Goal: Information Seeking & Learning: Learn about a topic

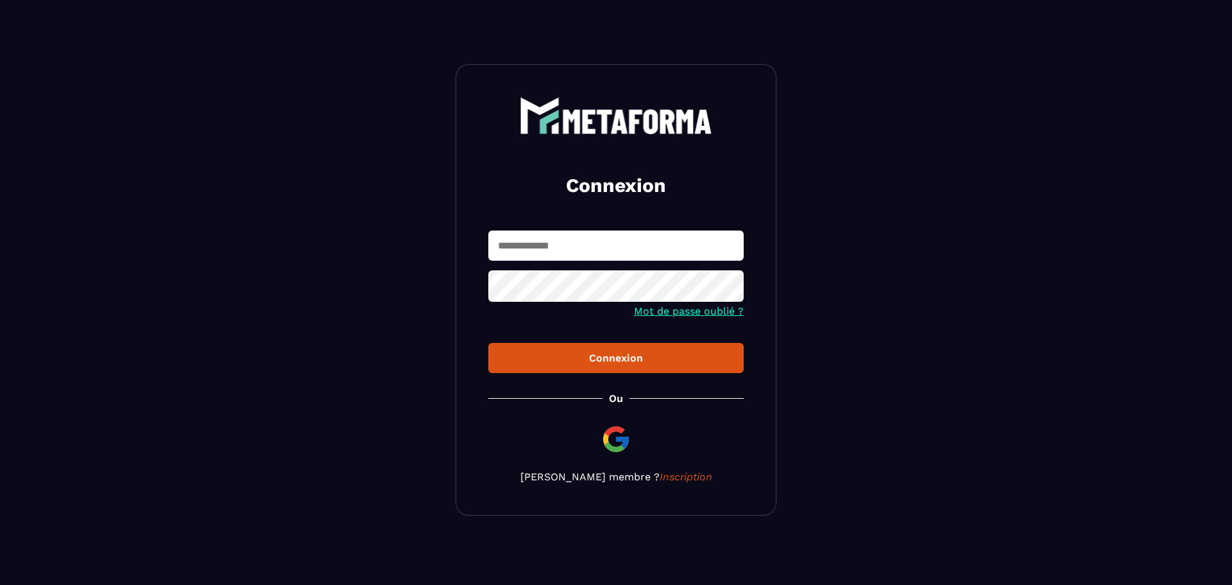
type input "**********"
click at [578, 360] on div "Connexion" at bounding box center [616, 358] width 235 height 12
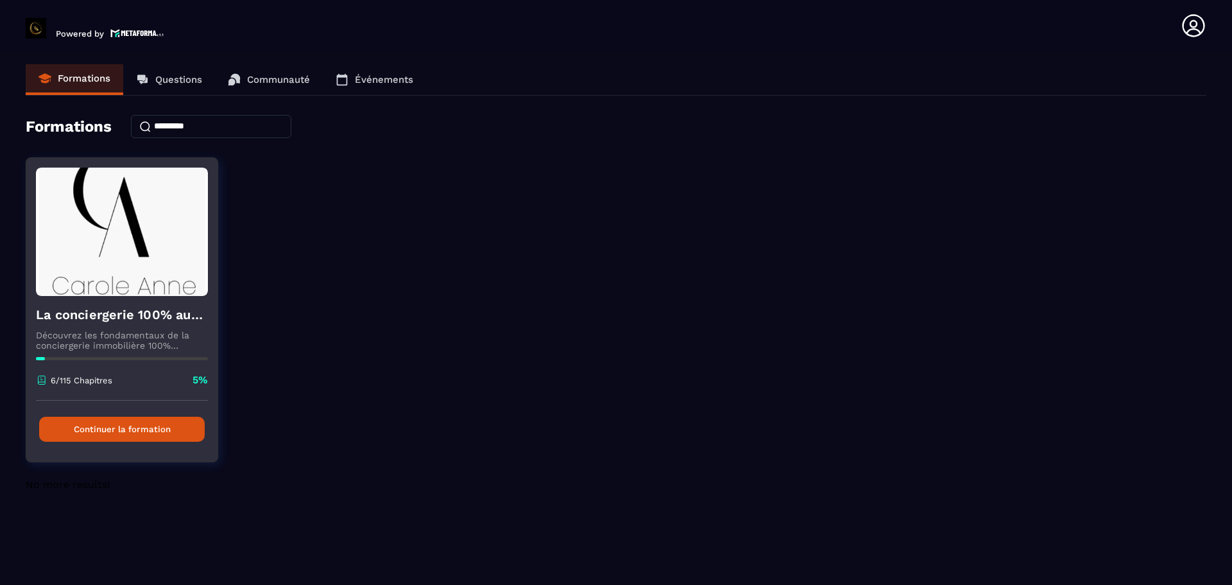
click at [113, 431] on button "Continuer la formation" at bounding box center [122, 429] width 166 height 25
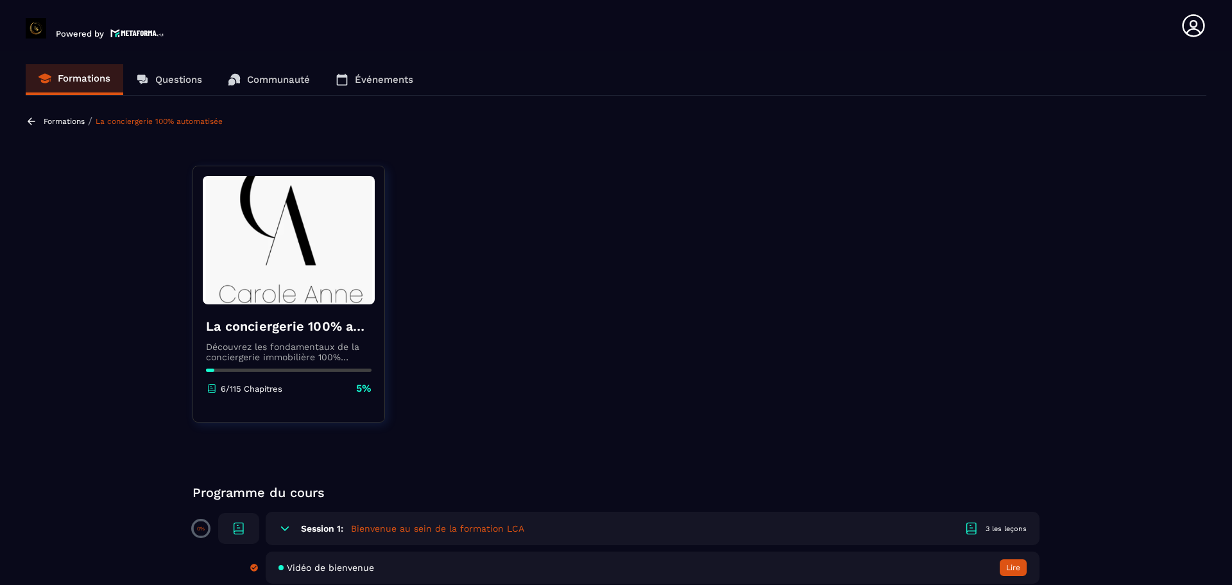
click at [73, 75] on p "Formations" at bounding box center [84, 79] width 53 height 12
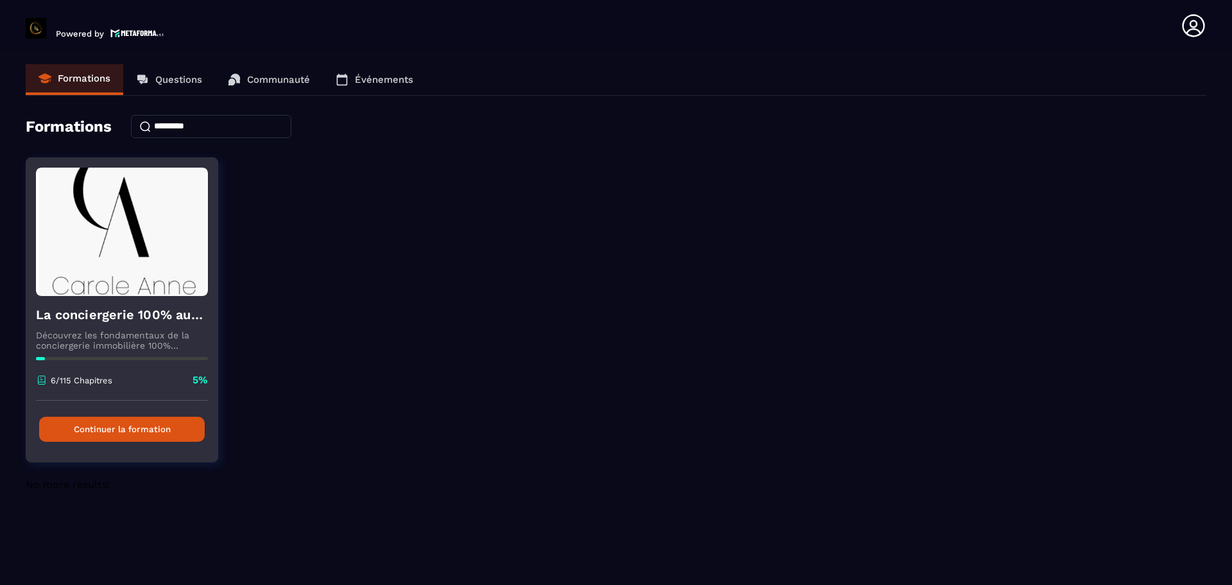
click at [171, 427] on button "Continuer la formation" at bounding box center [122, 429] width 166 height 25
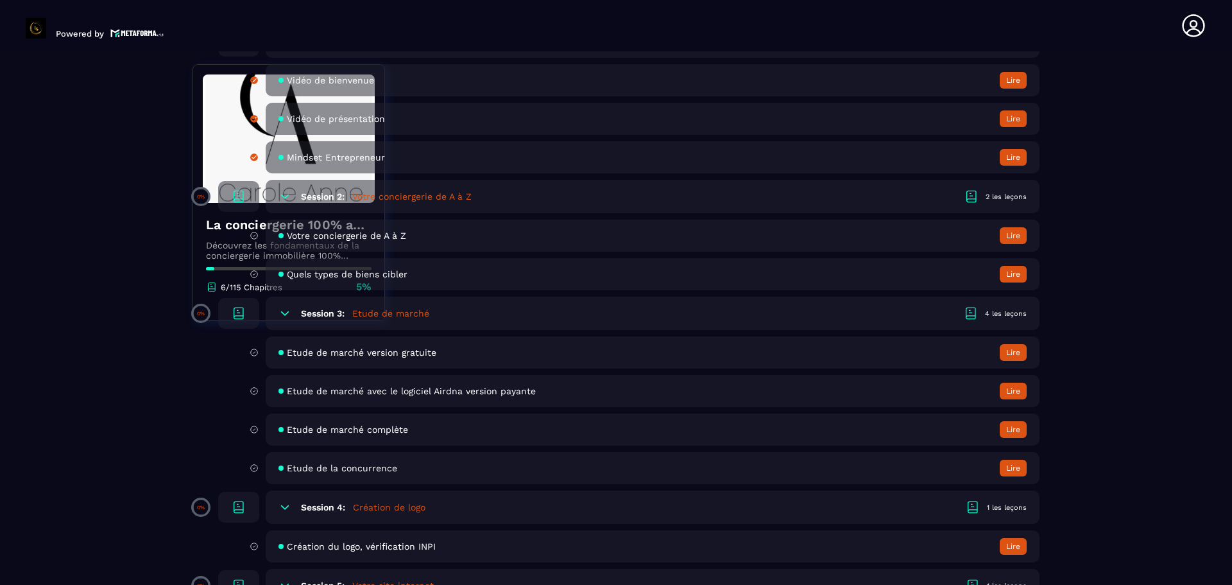
scroll to position [513, 0]
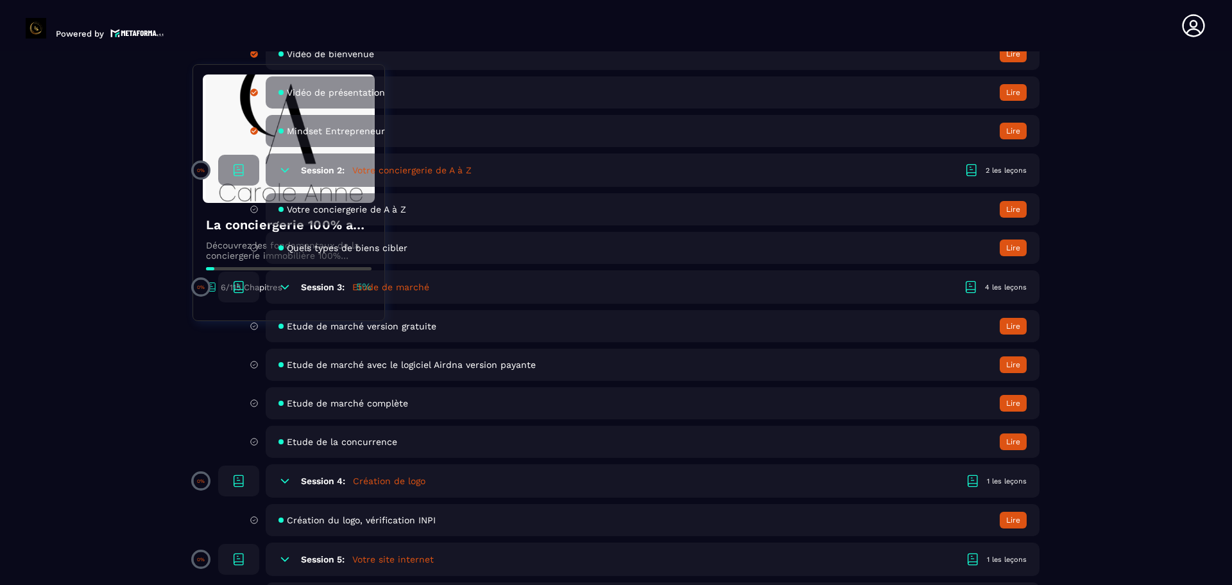
click at [972, 288] on icon at bounding box center [970, 286] width 15 height 15
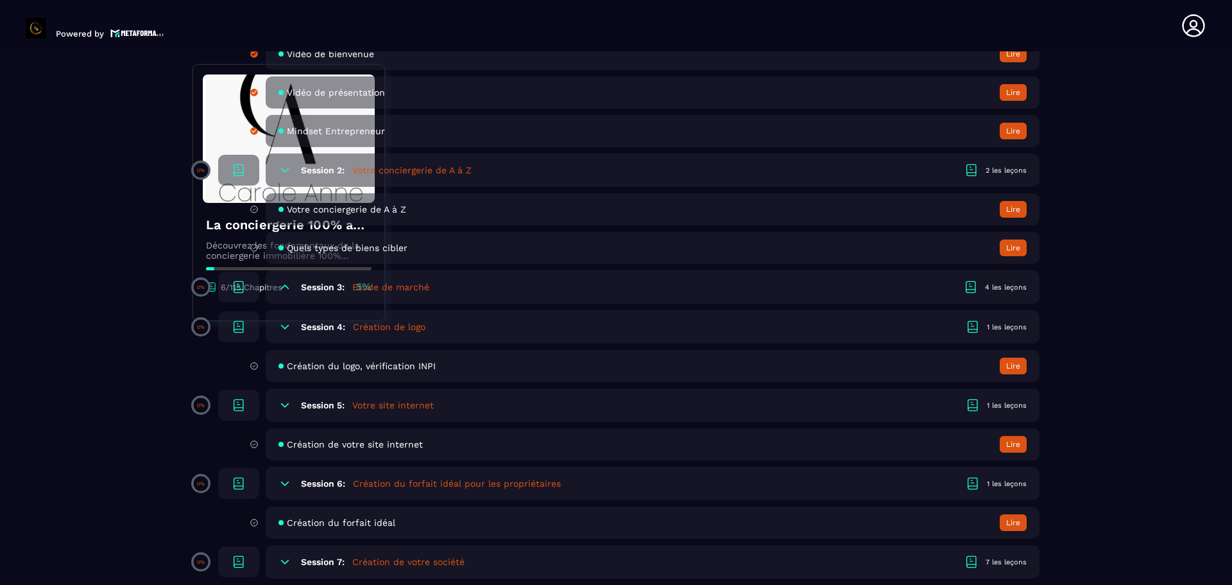
click at [972, 288] on icon at bounding box center [970, 286] width 15 height 15
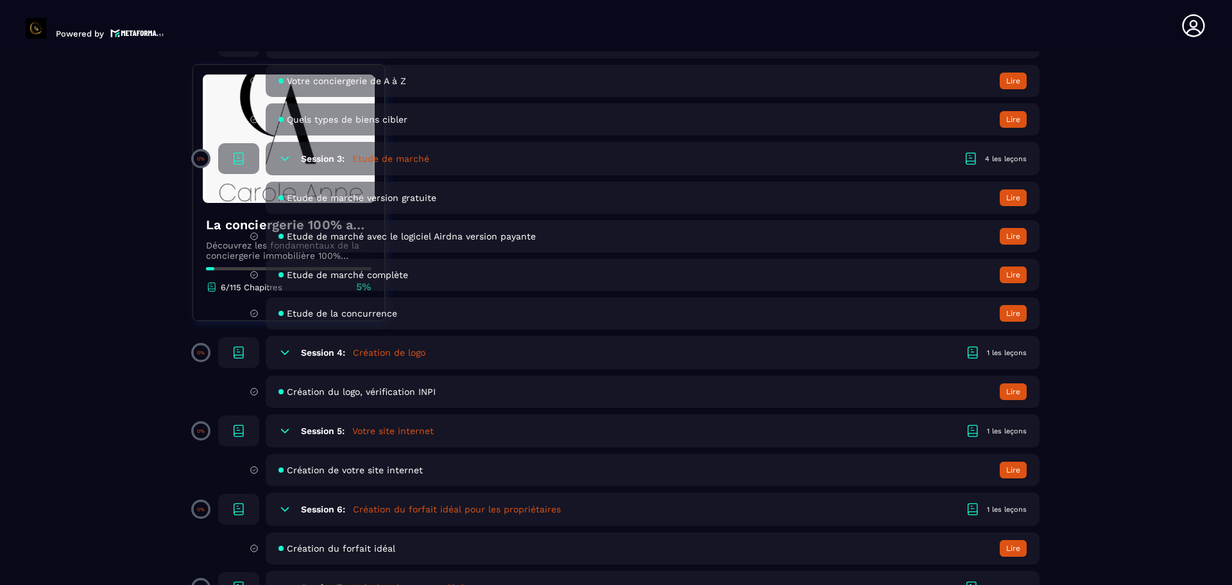
scroll to position [706, 0]
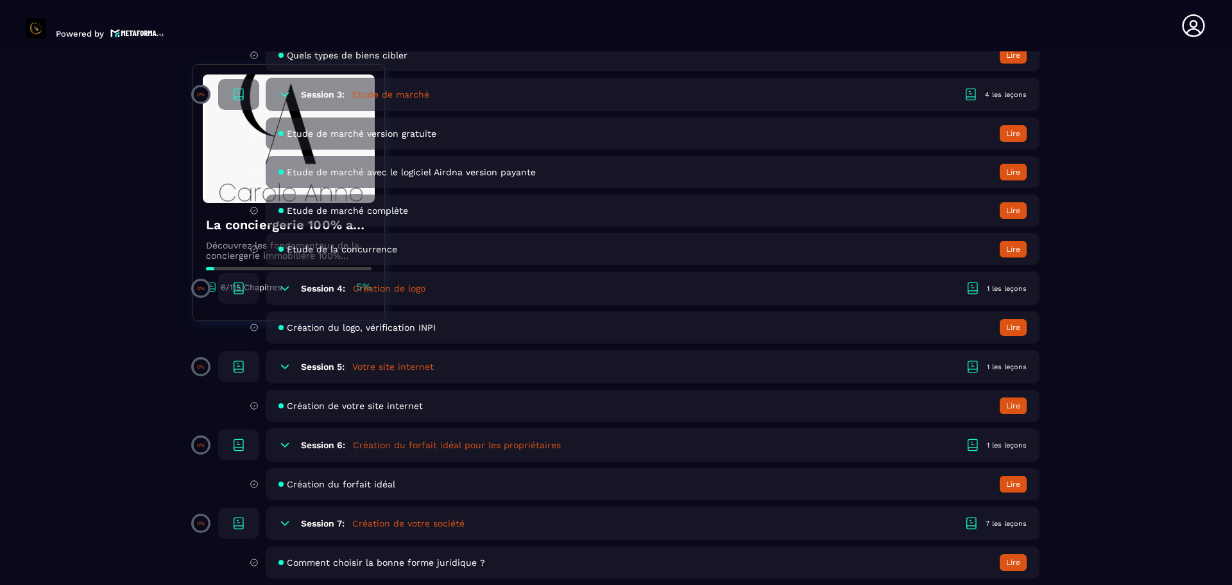
click at [529, 445] on h5 "Création du forfait idéal pour les propriétaires" at bounding box center [457, 444] width 208 height 13
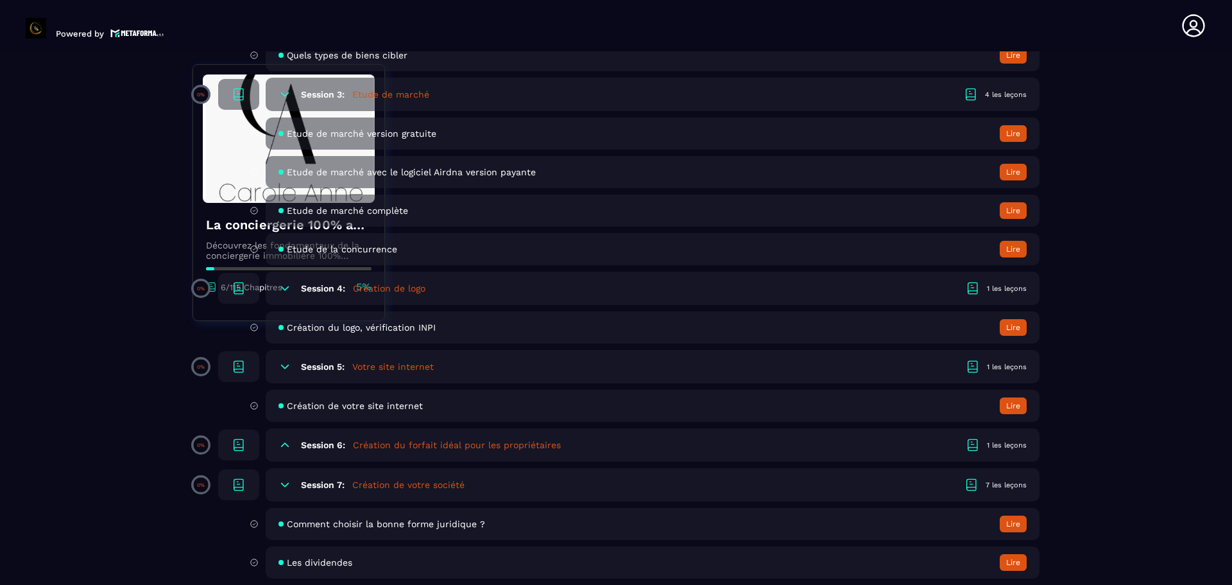
click at [529, 445] on h5 "Création du forfait idéal pour les propriétaires" at bounding box center [457, 444] width 208 height 13
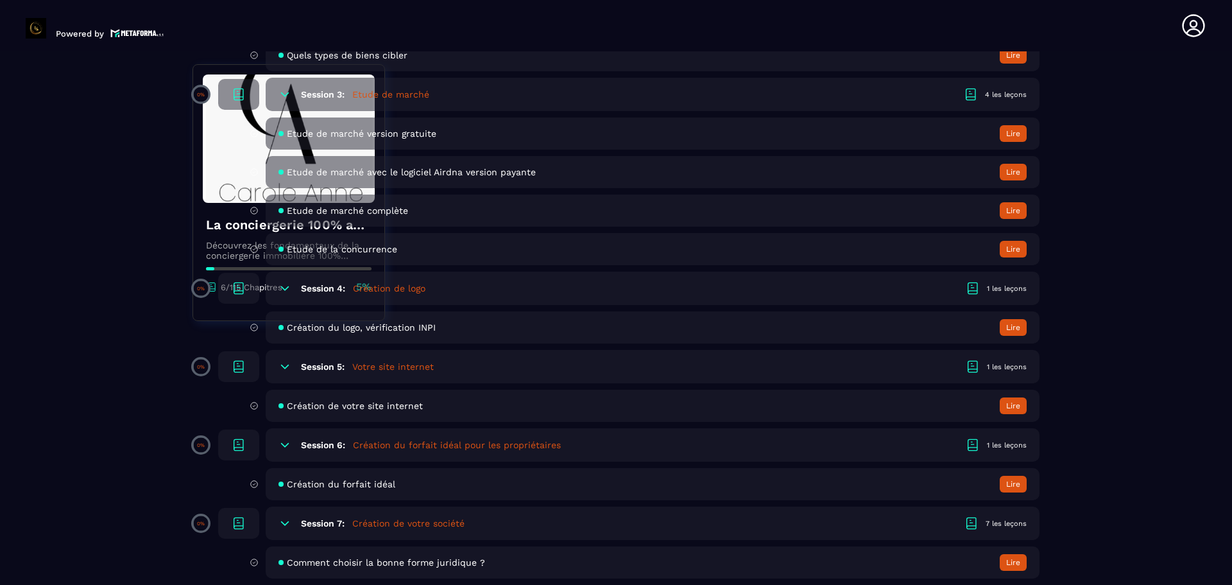
click at [372, 482] on span "Création du forfait idéal" at bounding box center [341, 484] width 108 height 10
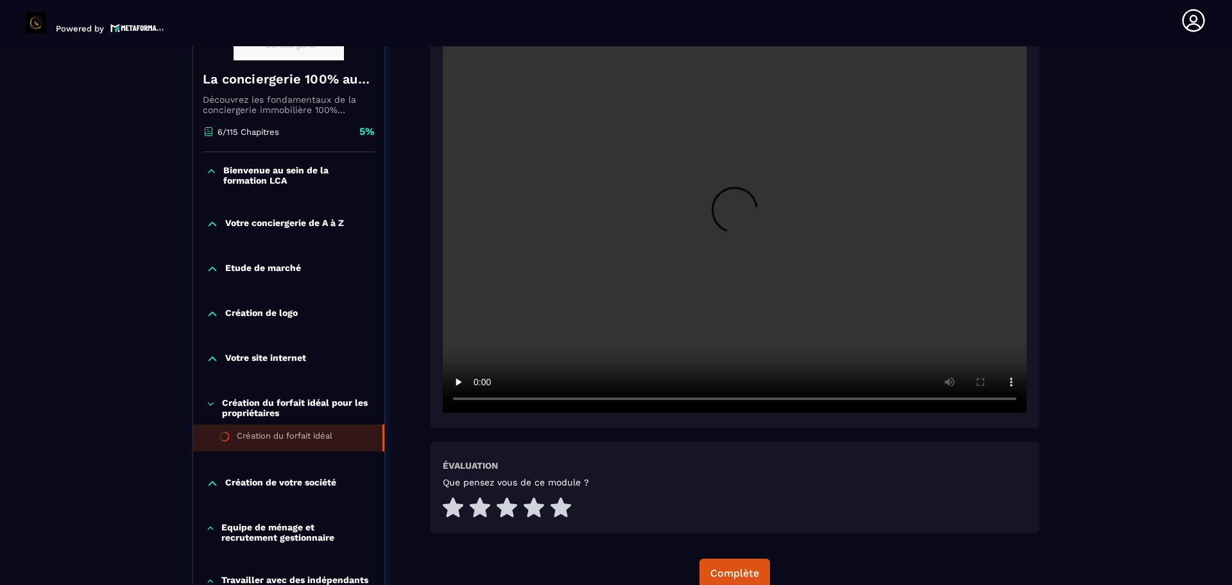
scroll to position [262, 0]
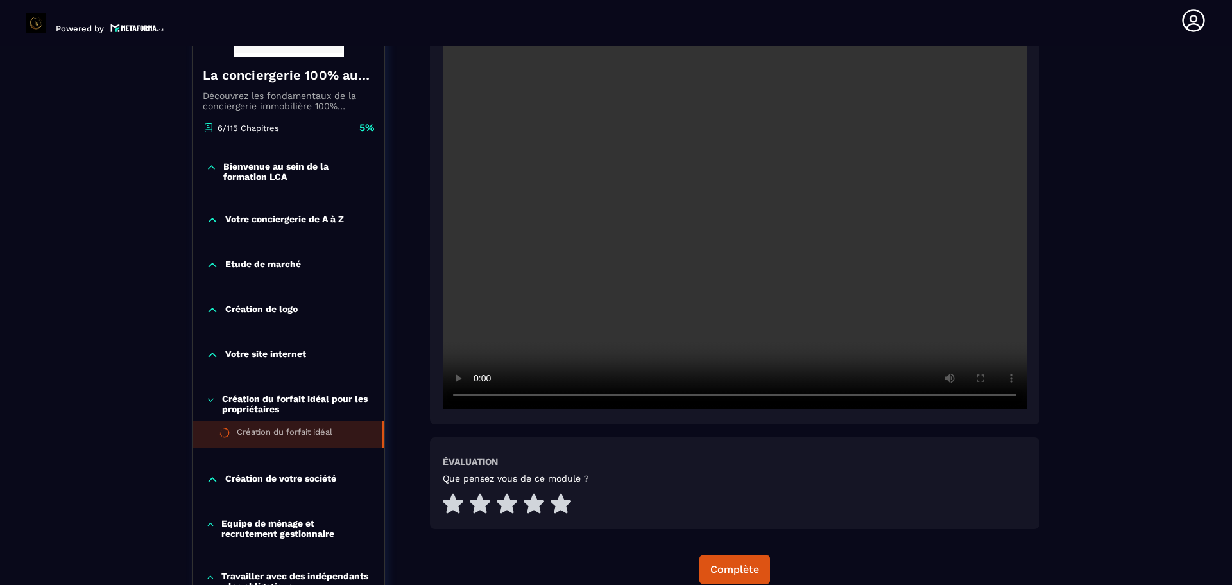
click at [315, 477] on p "Création de votre société" at bounding box center [280, 479] width 111 height 13
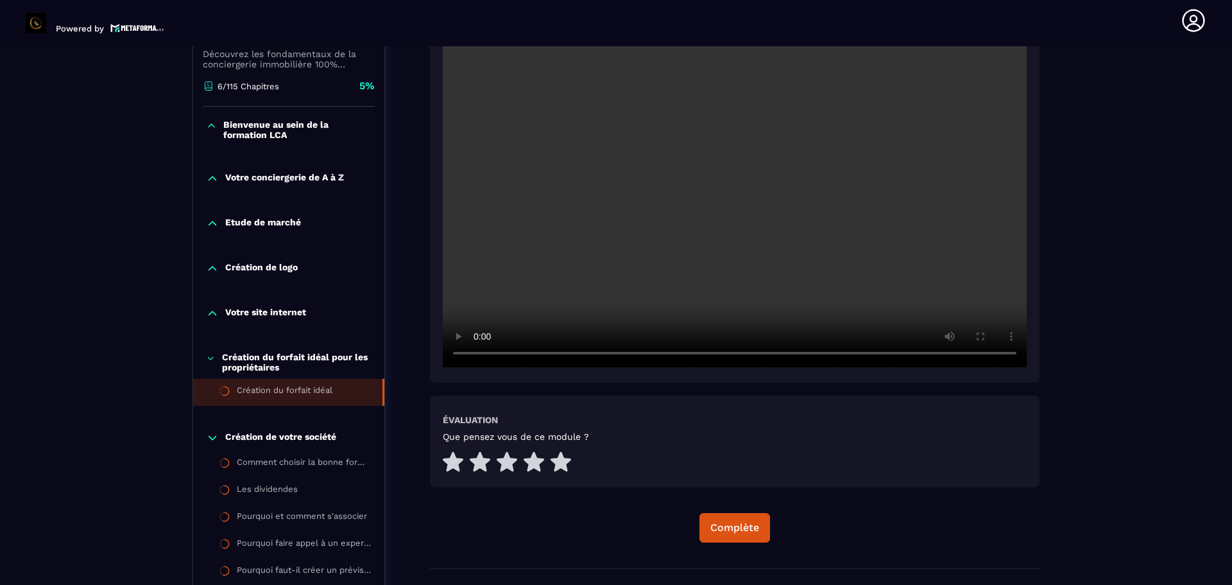
scroll to position [326, 0]
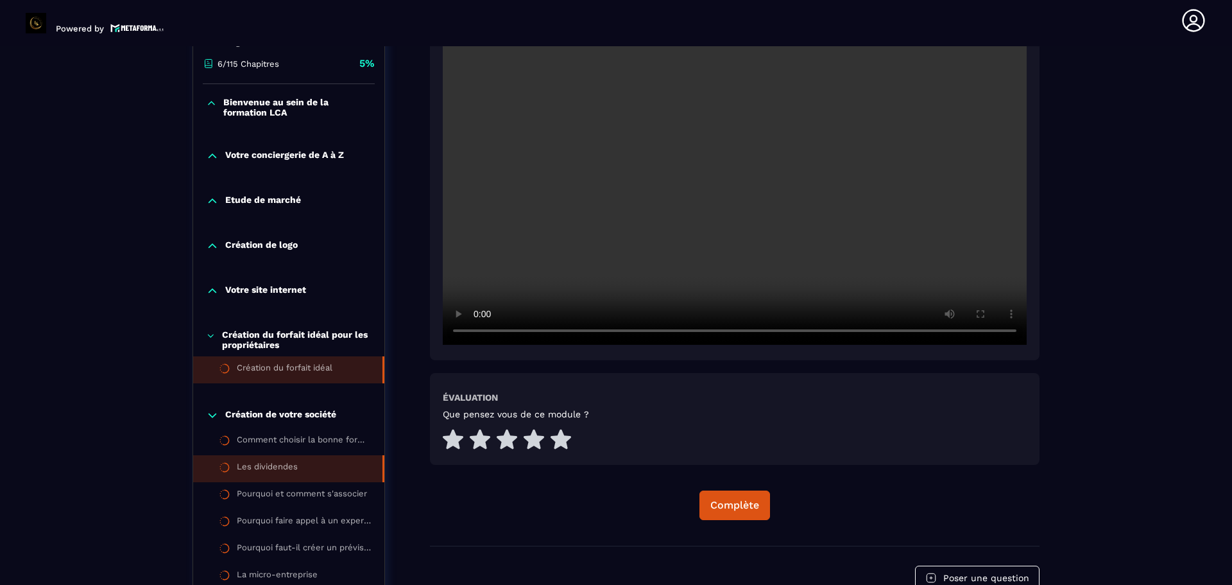
click at [293, 467] on div "Les dividendes" at bounding box center [267, 468] width 61 height 14
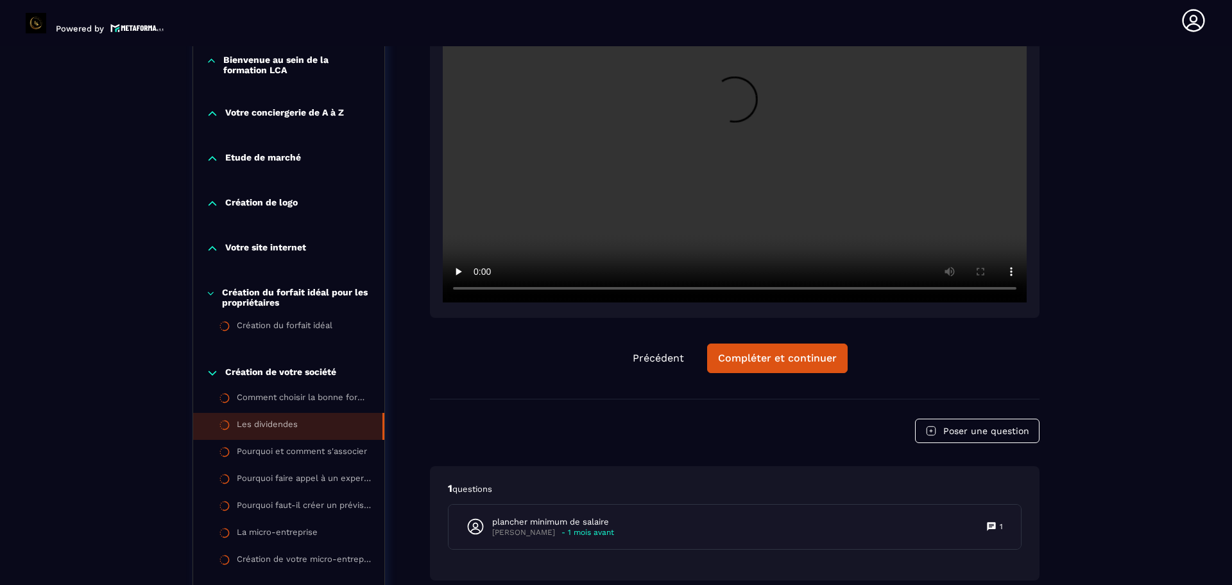
scroll to position [326, 0]
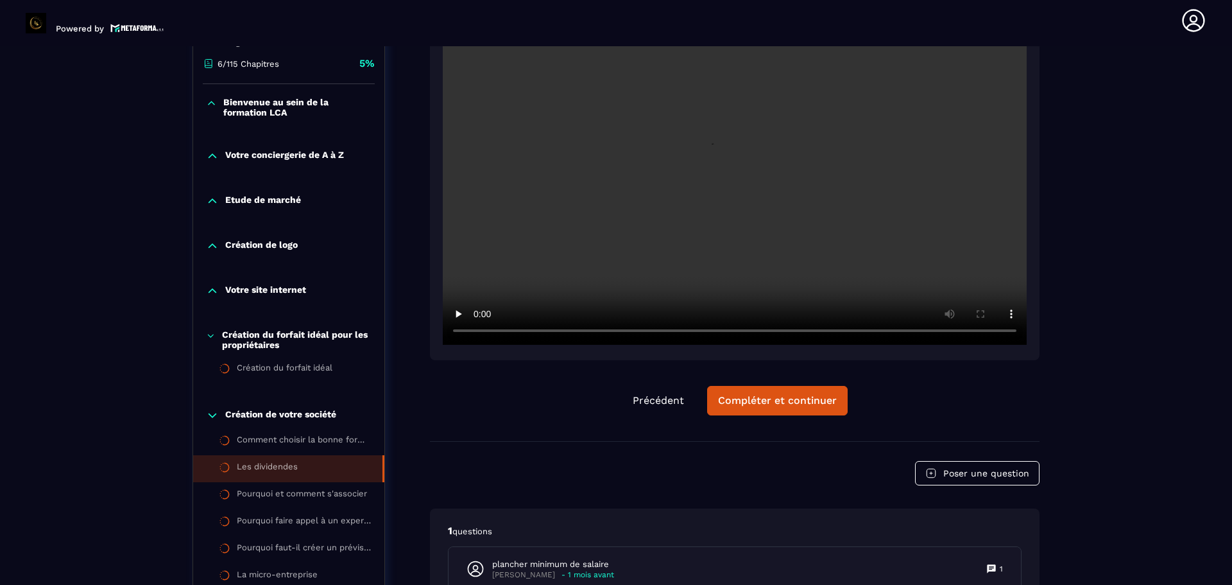
click at [281, 198] on p "Etude de marché" at bounding box center [263, 200] width 76 height 13
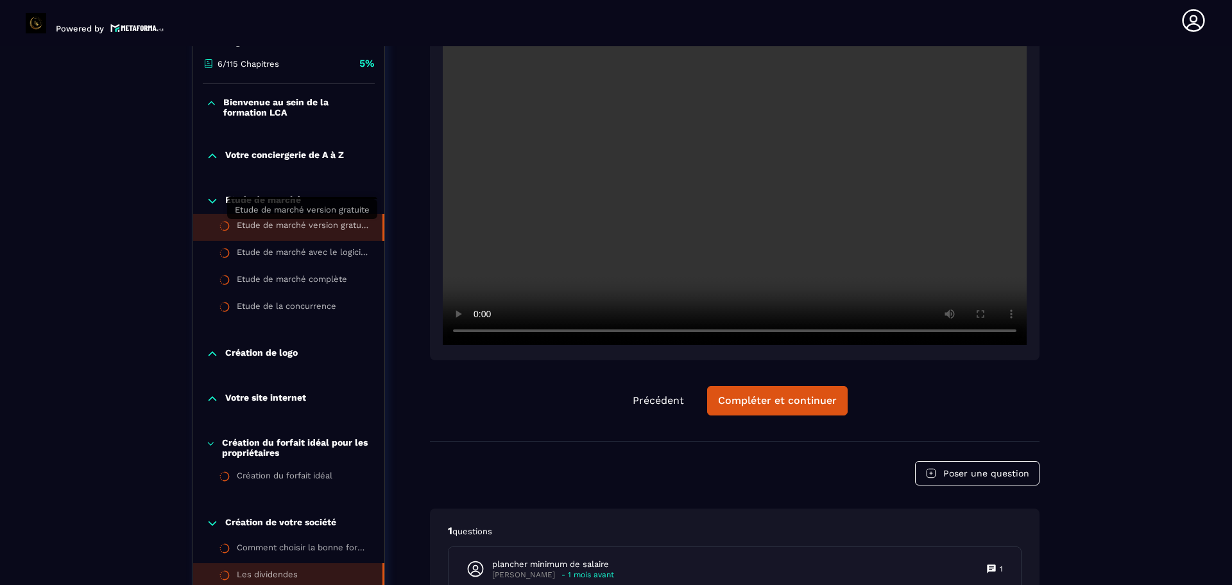
click at [318, 227] on div "Etude de marché version gratuite" at bounding box center [303, 227] width 133 height 14
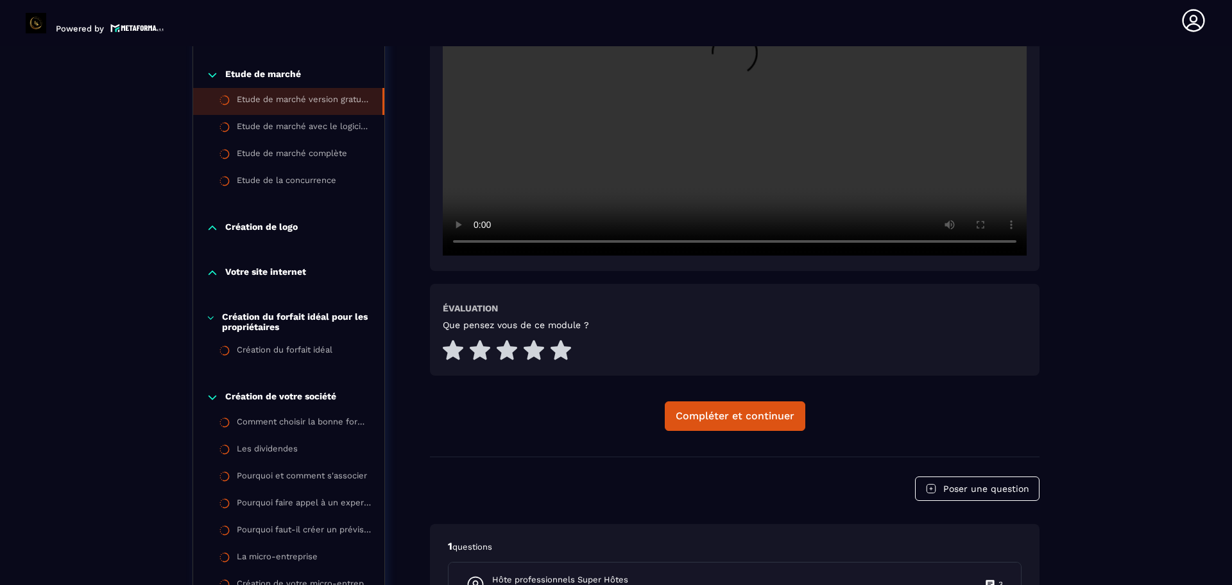
scroll to position [454, 0]
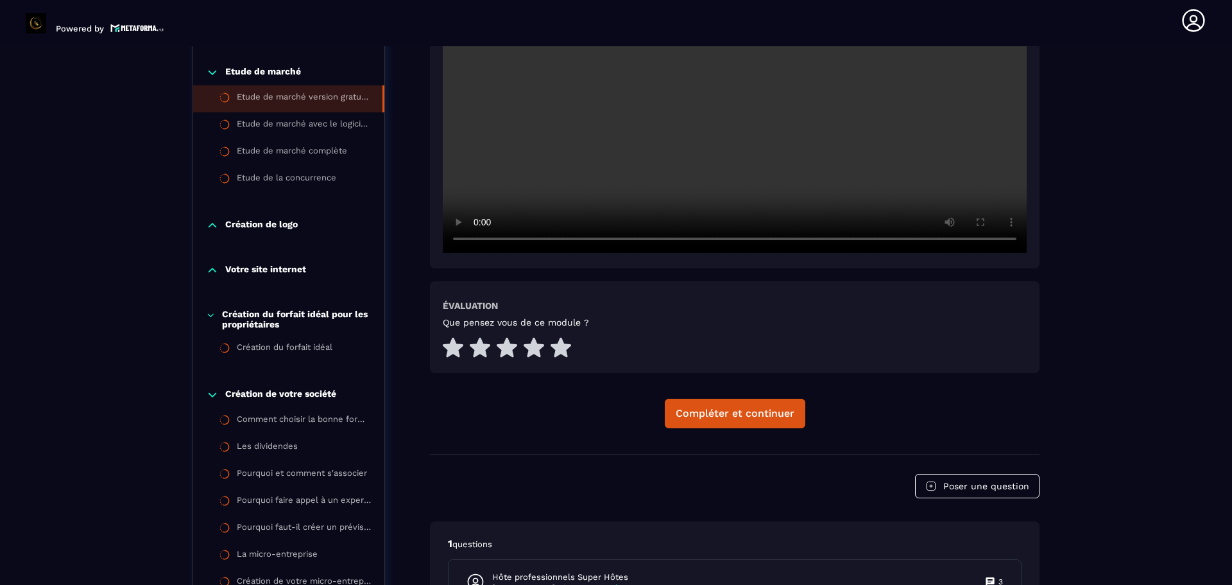
click at [289, 393] on p "Création de votre société" at bounding box center [280, 394] width 111 height 13
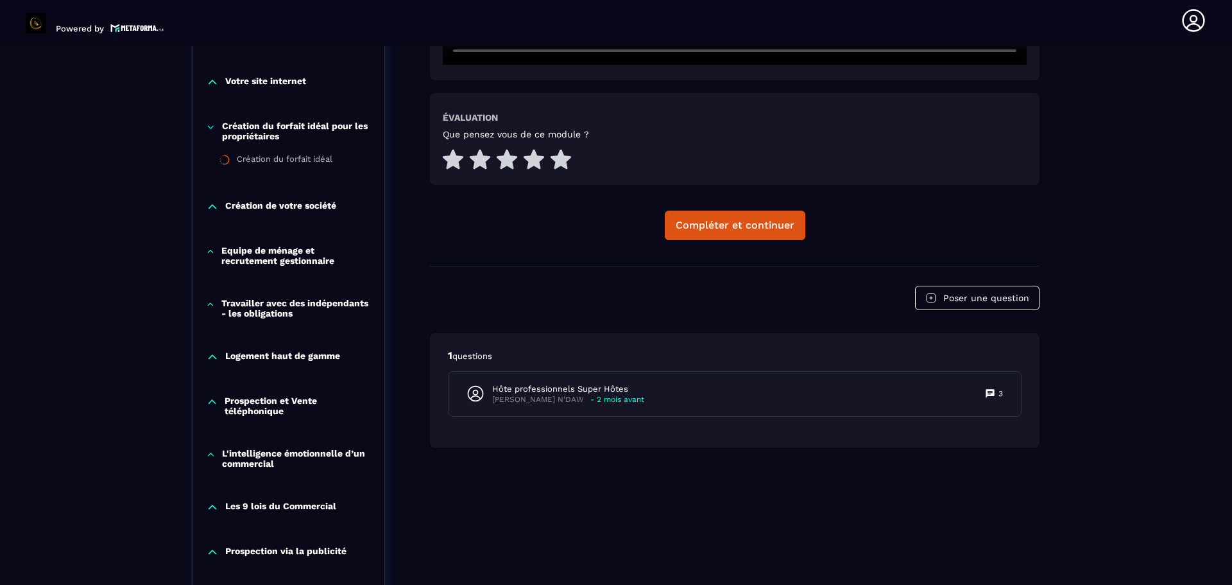
scroll to position [647, 0]
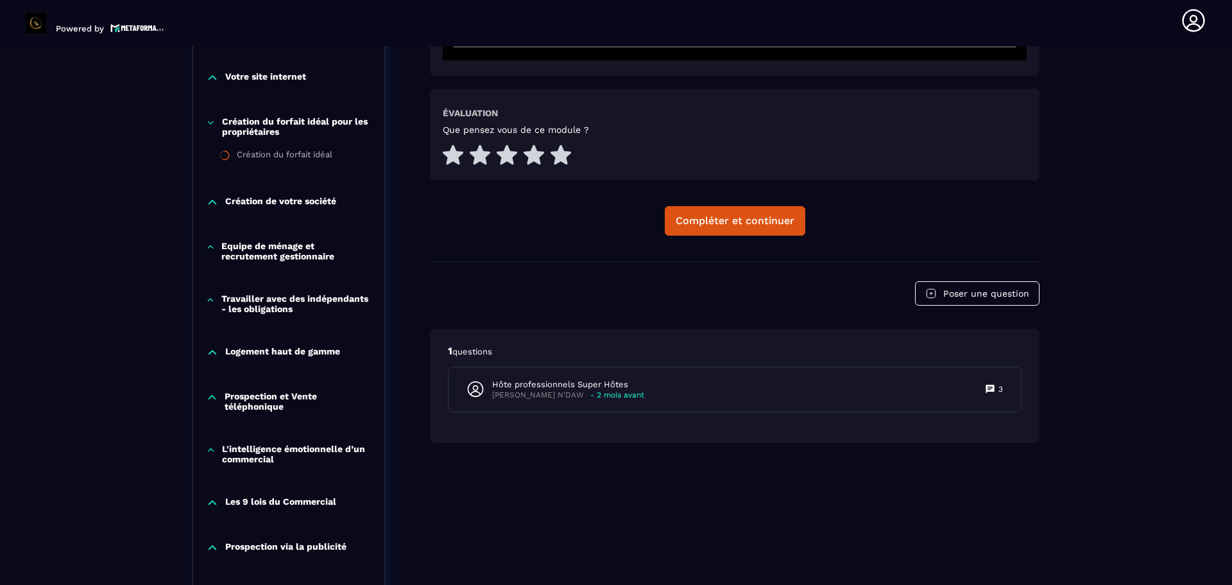
click at [293, 347] on p "Logement haut de gamme" at bounding box center [282, 352] width 115 height 13
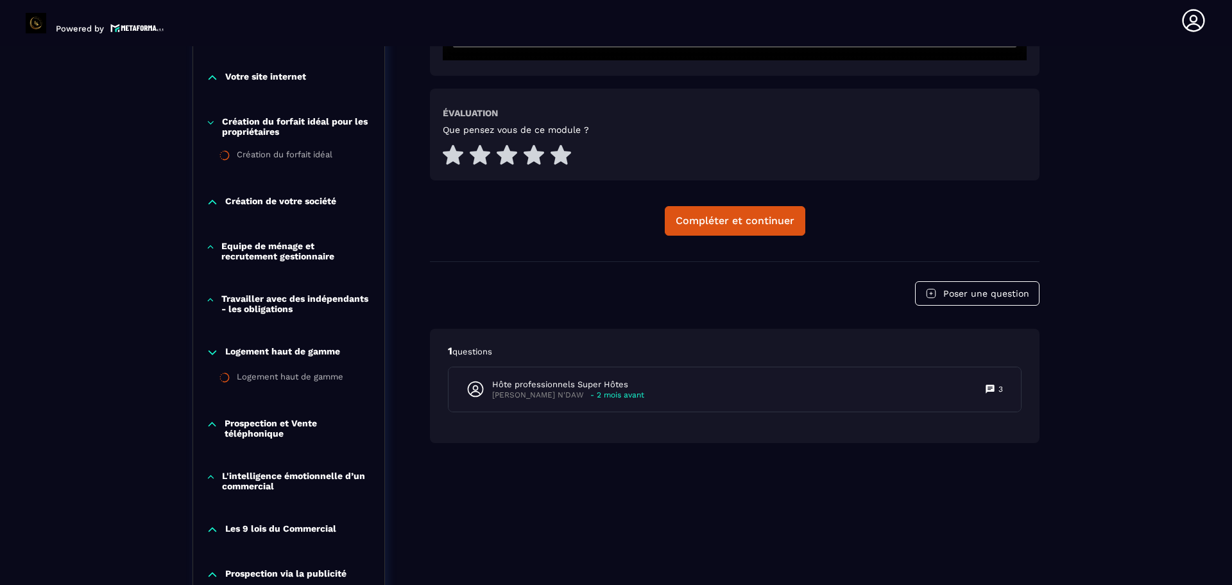
click at [293, 347] on p "Logement haut de gamme" at bounding box center [282, 352] width 115 height 13
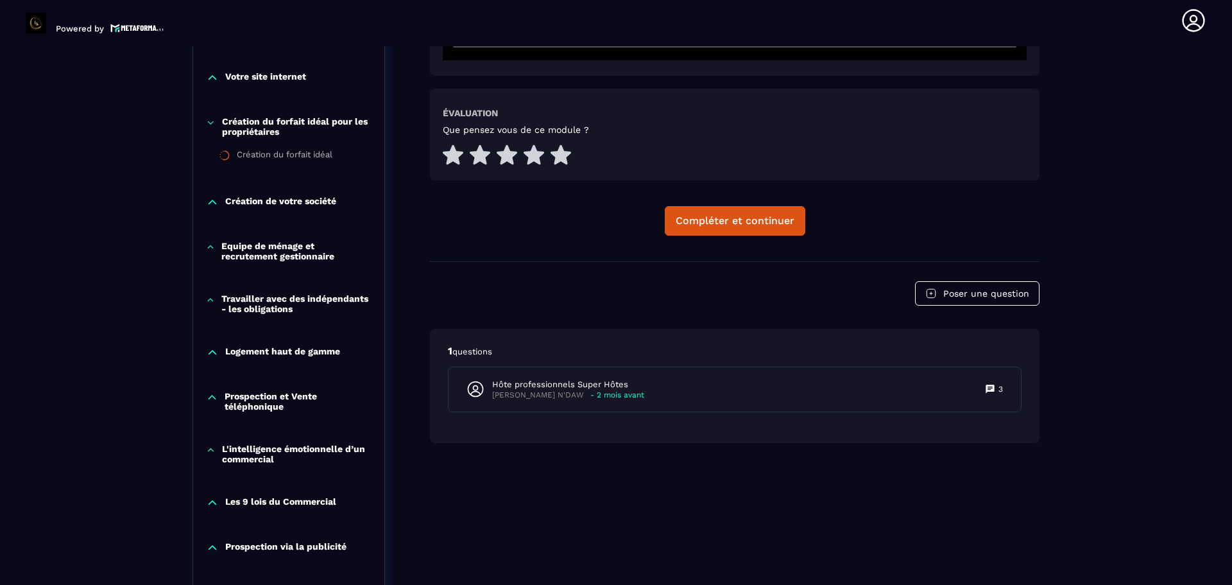
click at [268, 399] on p "Prospection et Vente téléphonique" at bounding box center [298, 401] width 147 height 21
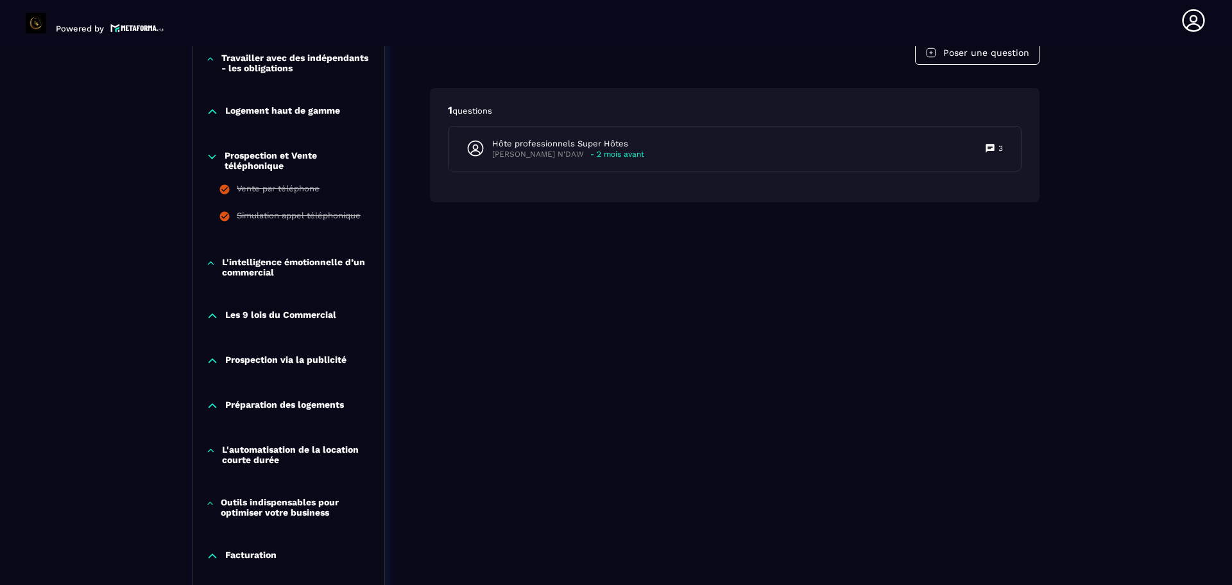
scroll to position [904, 0]
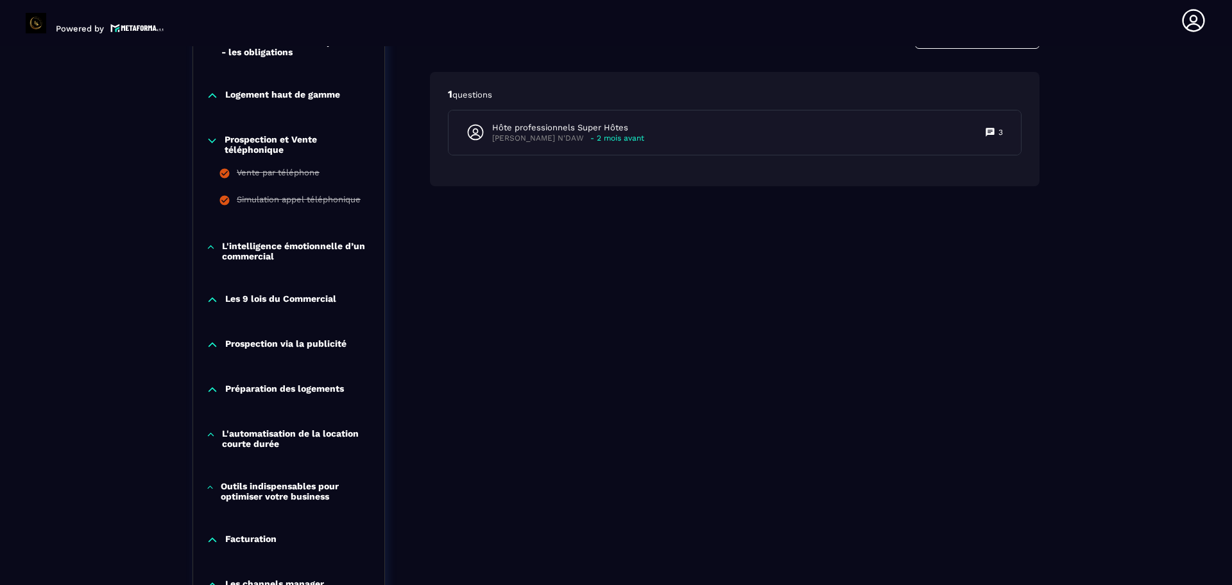
click at [304, 342] on p "Prospection via la publicité" at bounding box center [285, 344] width 121 height 13
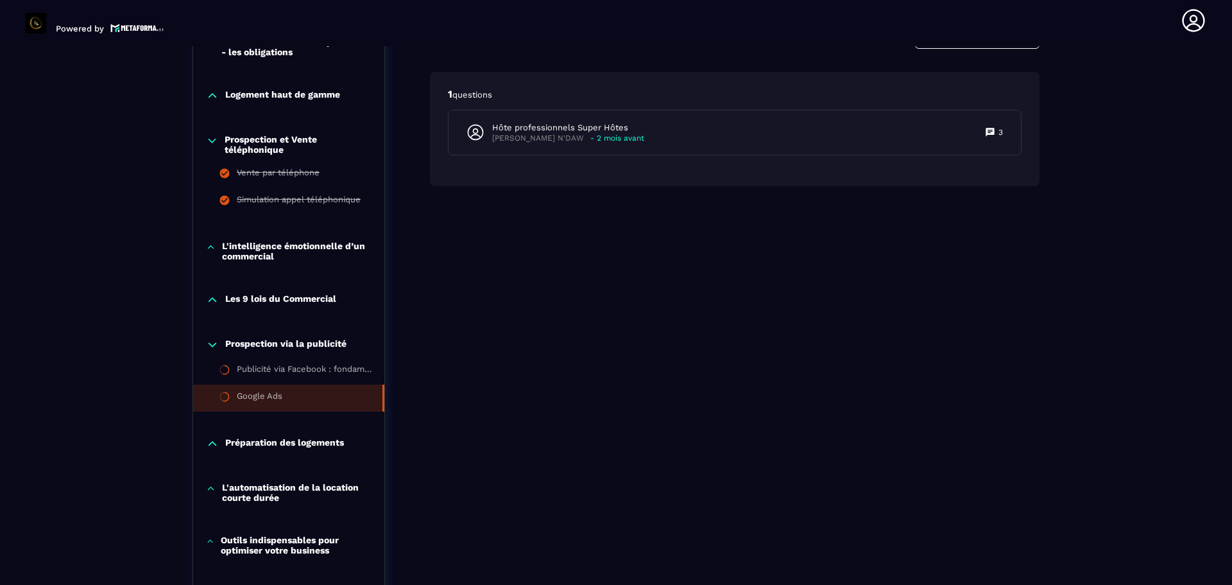
click at [270, 397] on div "Google Ads" at bounding box center [260, 398] width 46 height 14
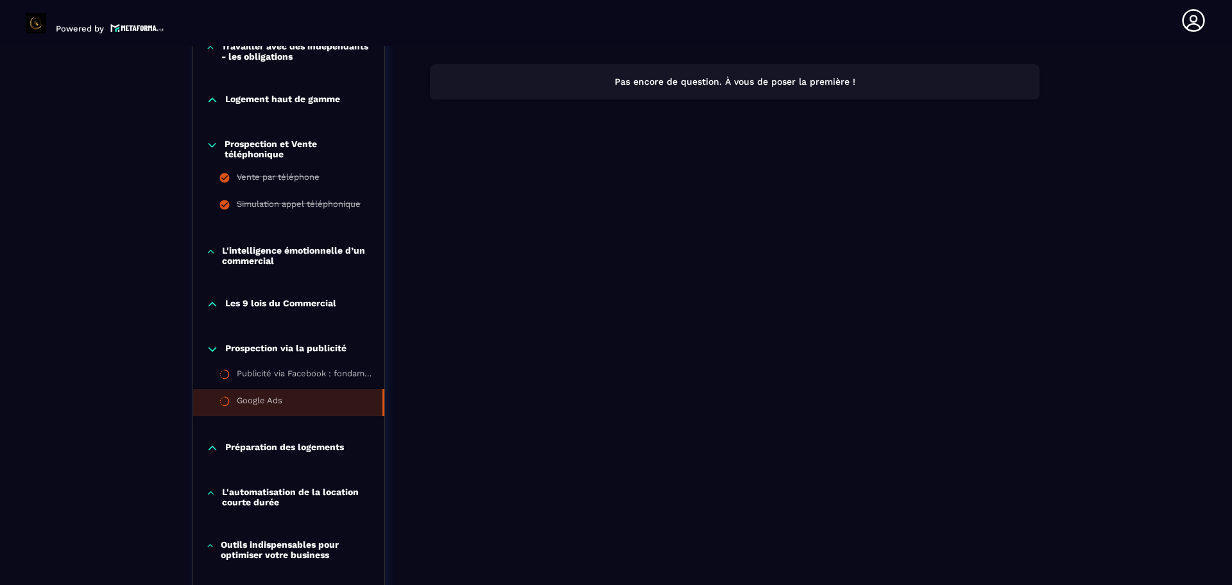
scroll to position [904, 0]
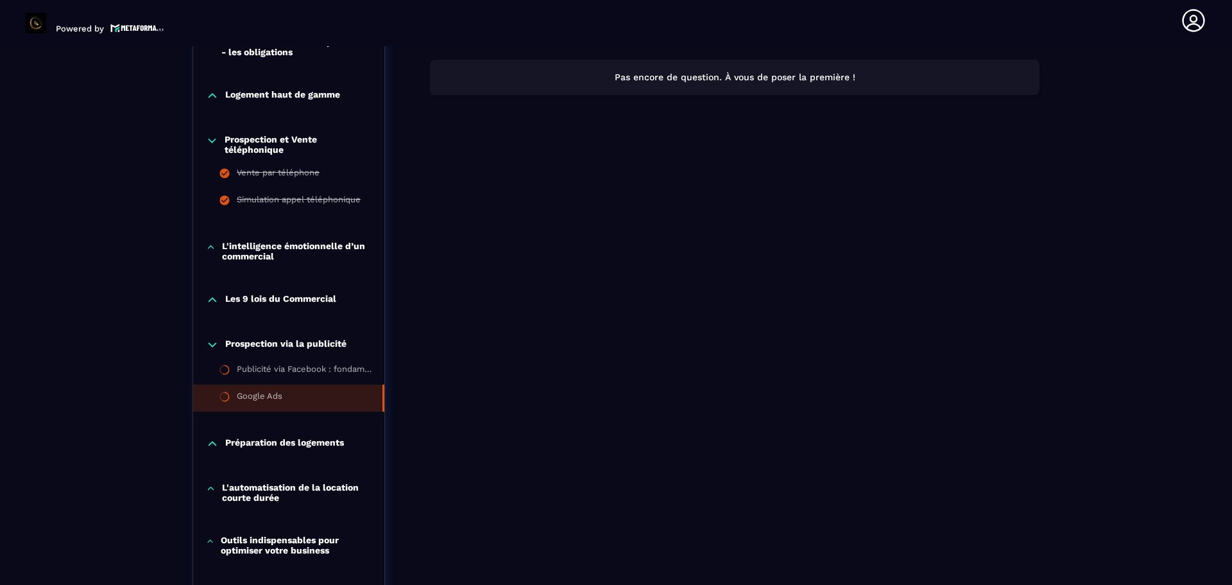
click at [319, 440] on p "Préparation des logements" at bounding box center [284, 443] width 119 height 13
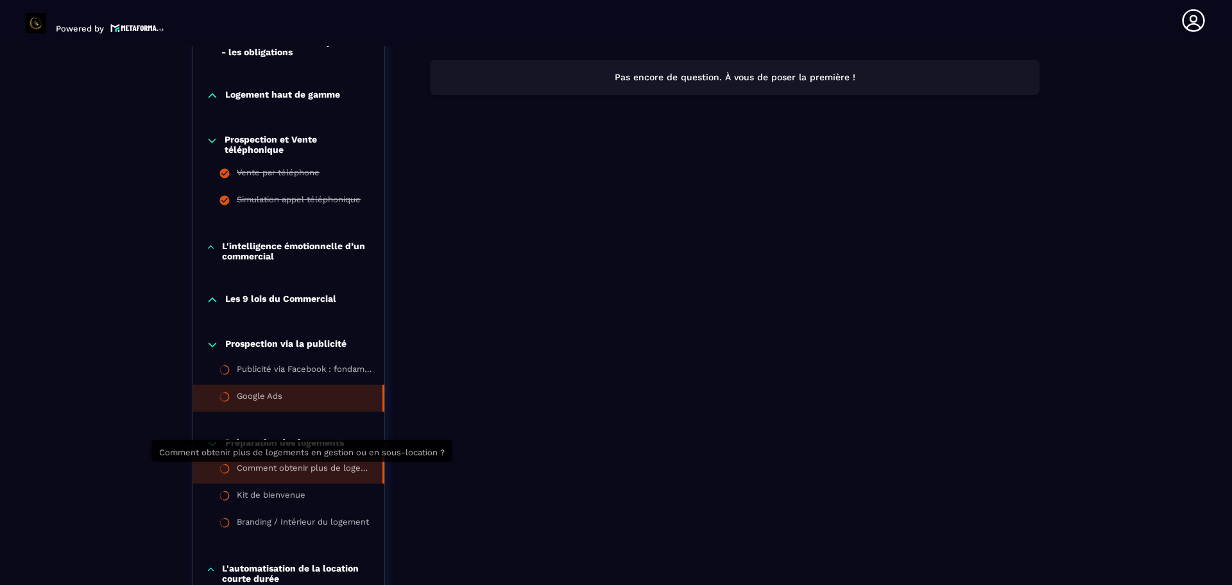
click at [314, 467] on div "Comment obtenir plus de logements en gestion ou en sous-location ?" at bounding box center [303, 470] width 133 height 14
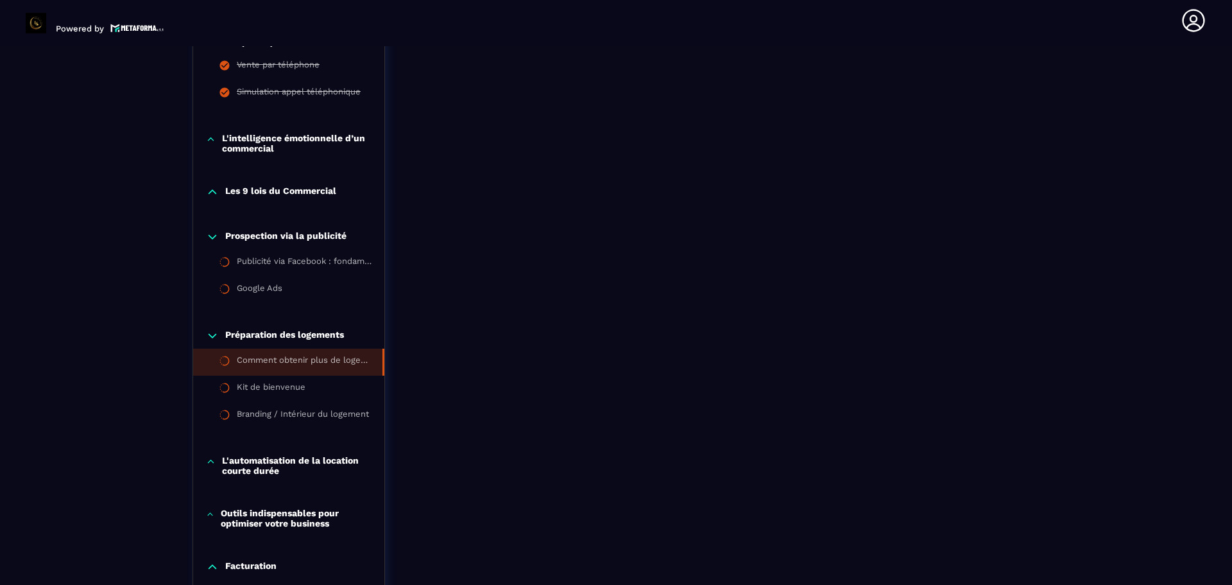
scroll to position [1032, 0]
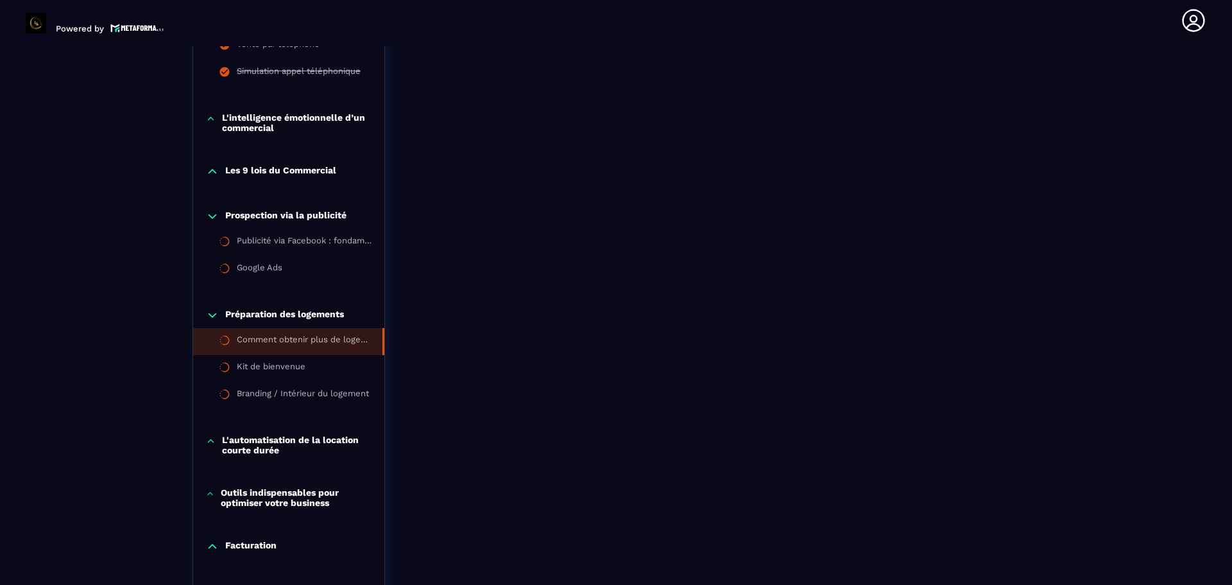
click at [288, 440] on p "L'automatisation de la location courte durée" at bounding box center [297, 444] width 150 height 21
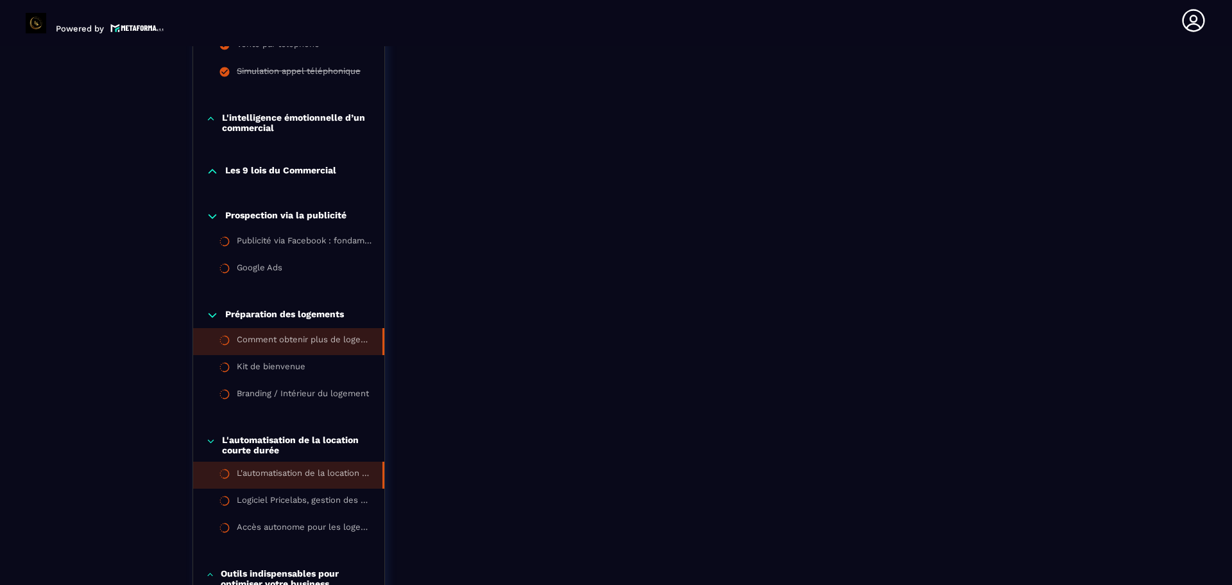
click at [288, 469] on div "L'automatisation de la location courte durée" at bounding box center [303, 475] width 133 height 14
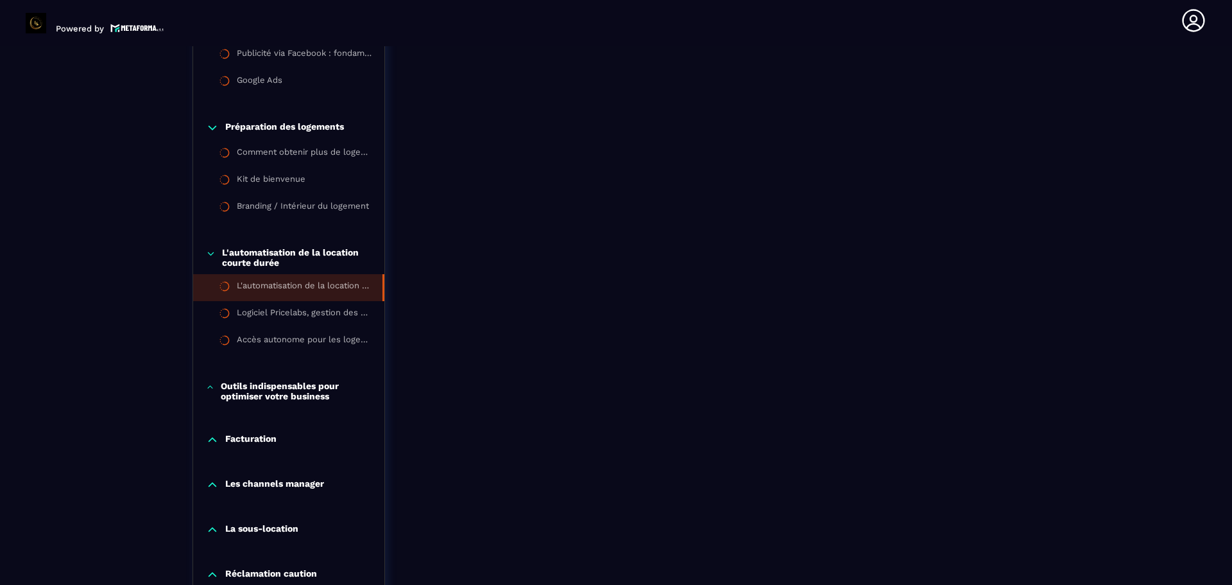
scroll to position [1225, 0]
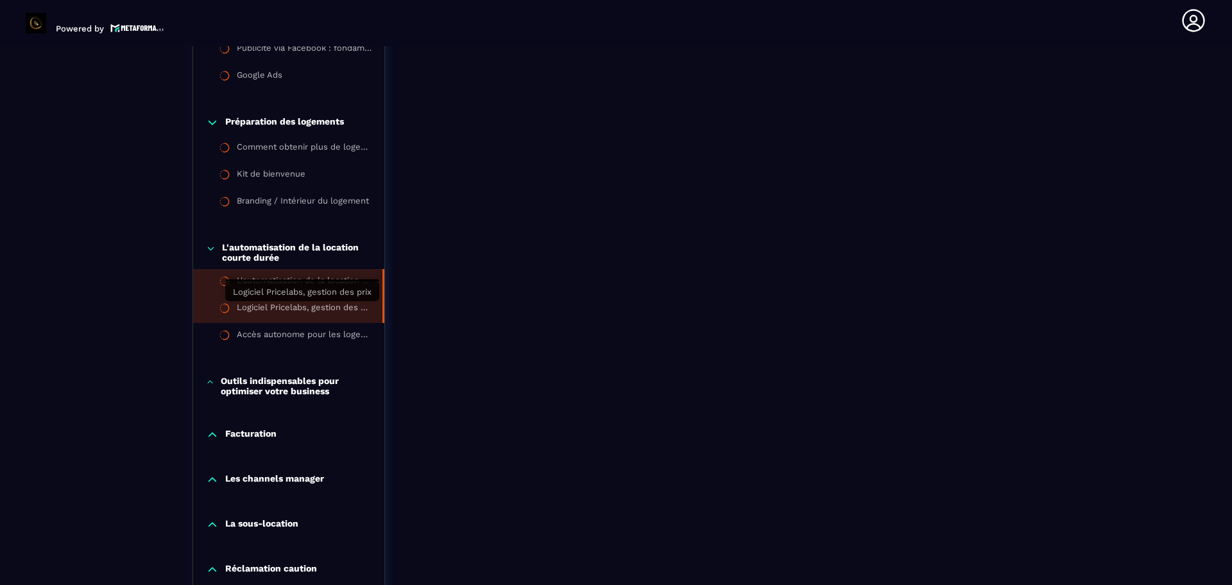
click at [323, 308] on div "Logiciel Pricelabs, gestion des prix" at bounding box center [303, 309] width 133 height 14
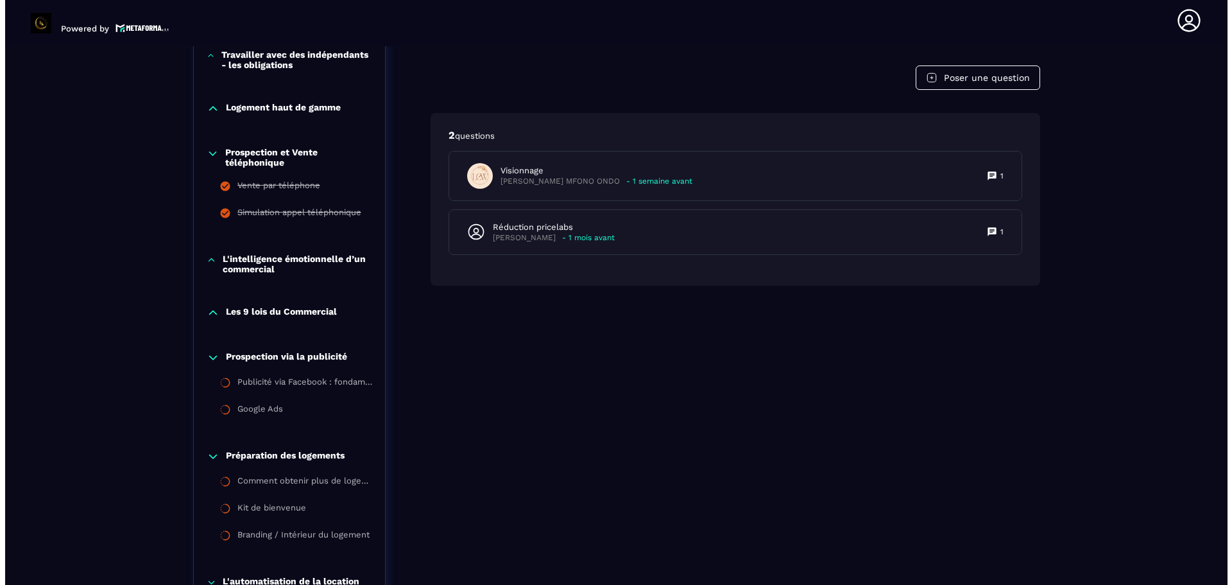
scroll to position [968, 0]
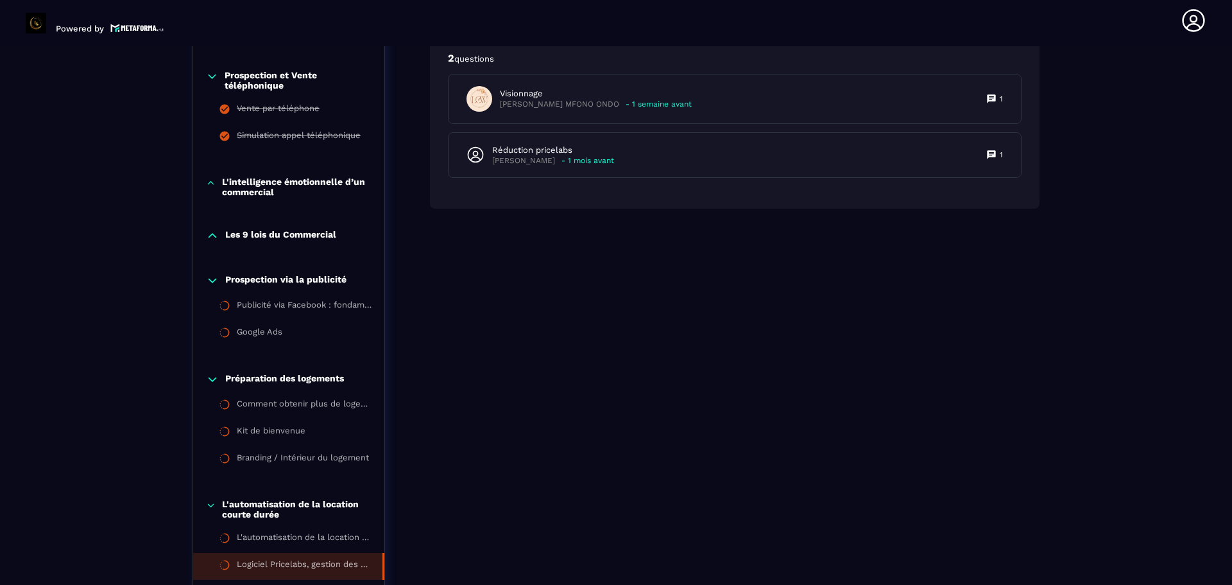
click at [264, 277] on p "Prospection via la publicité" at bounding box center [285, 280] width 121 height 13
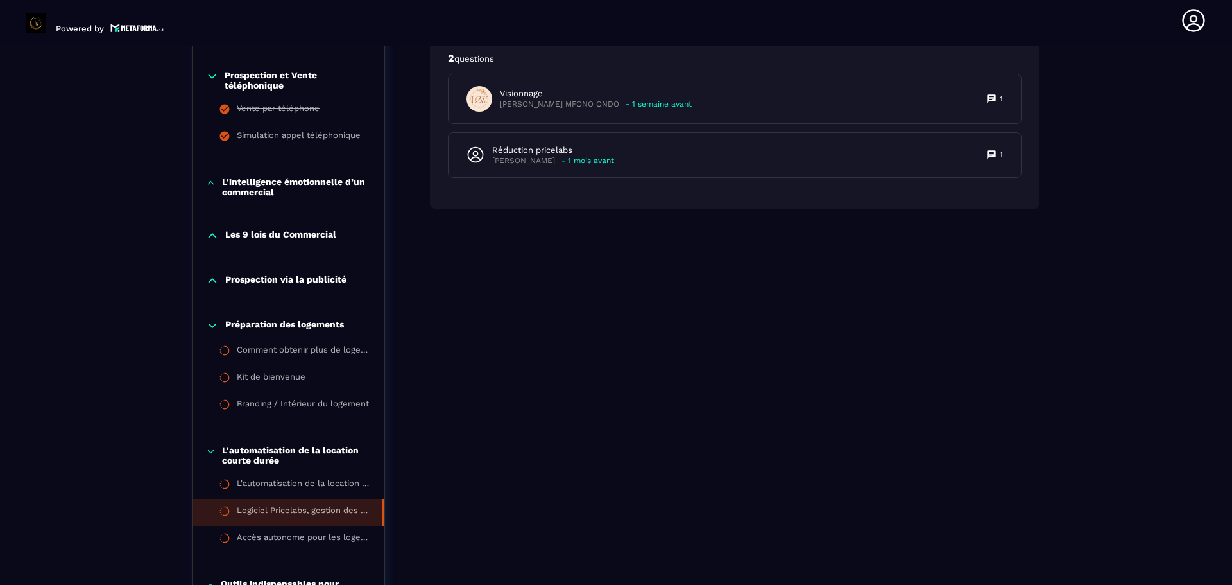
click at [278, 323] on p "Préparation des logements" at bounding box center [284, 325] width 119 height 13
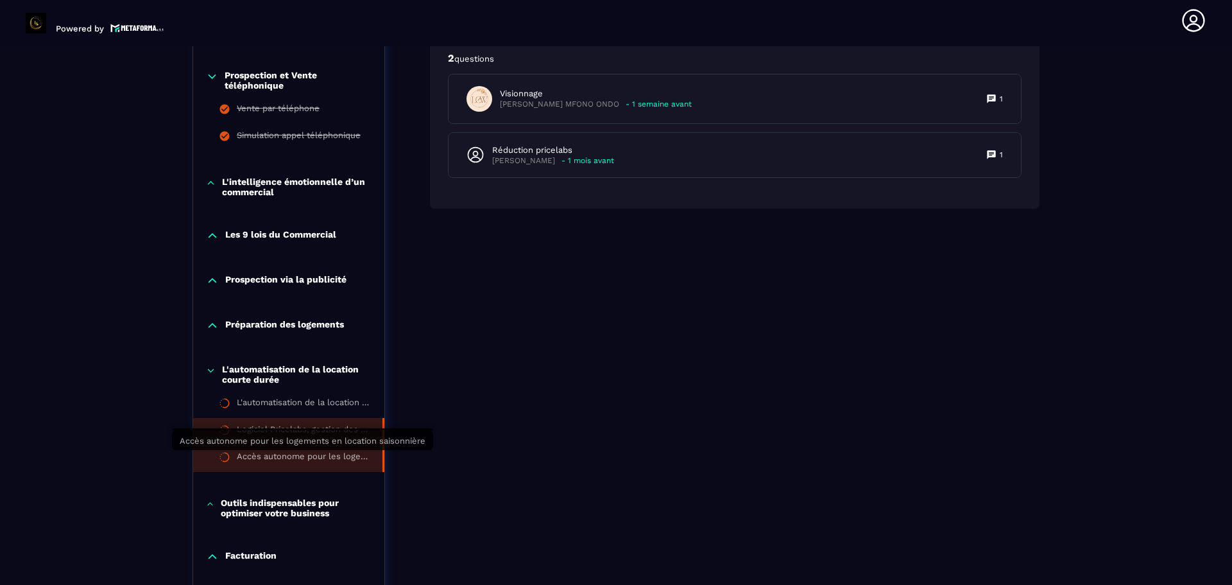
click at [277, 456] on div "Accès autonome pour les logements en location saisonnière" at bounding box center [303, 458] width 133 height 14
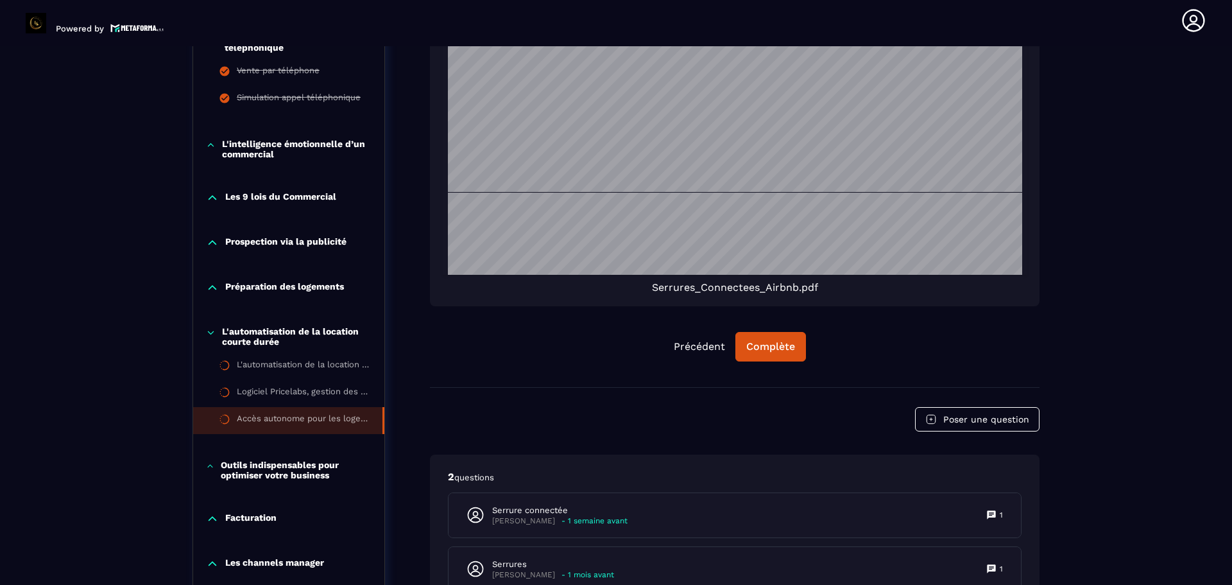
scroll to position [1160, 0]
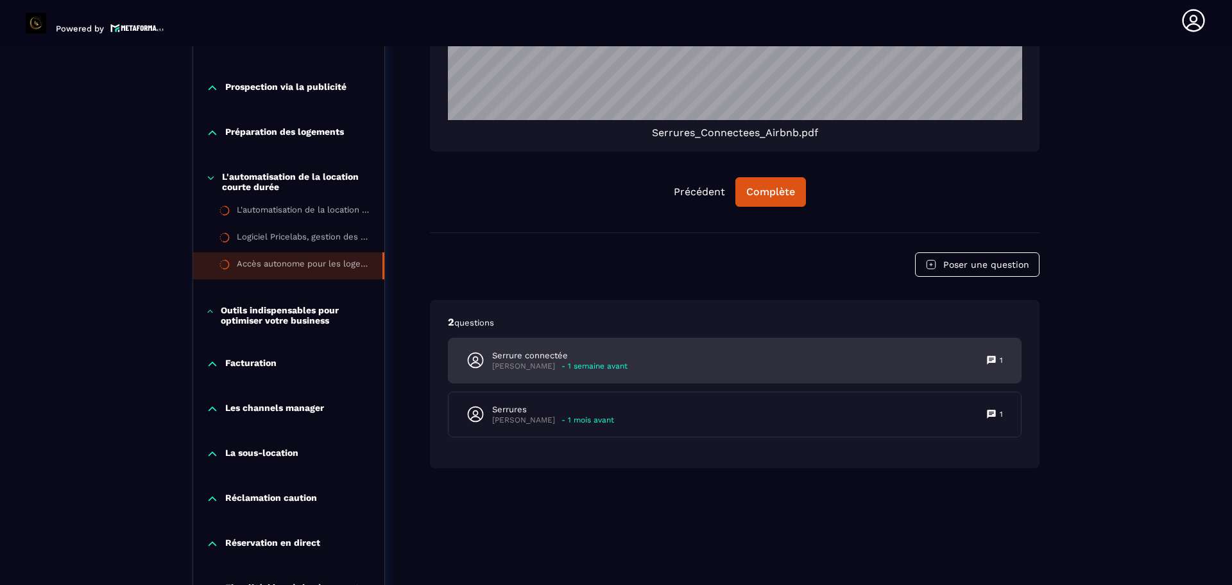
click at [981, 350] on div "Serrure connectée [PERSON_NAME] - 1 semaine avant 1" at bounding box center [735, 360] width 572 height 44
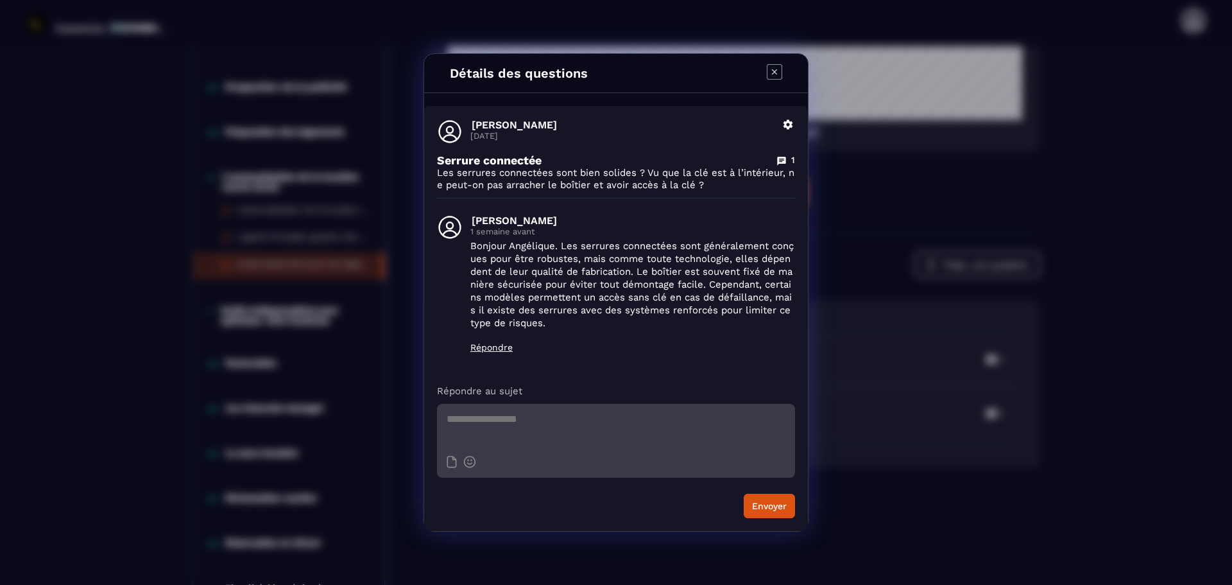
click at [775, 71] on icon "Modal window" at bounding box center [774, 71] width 5 height 5
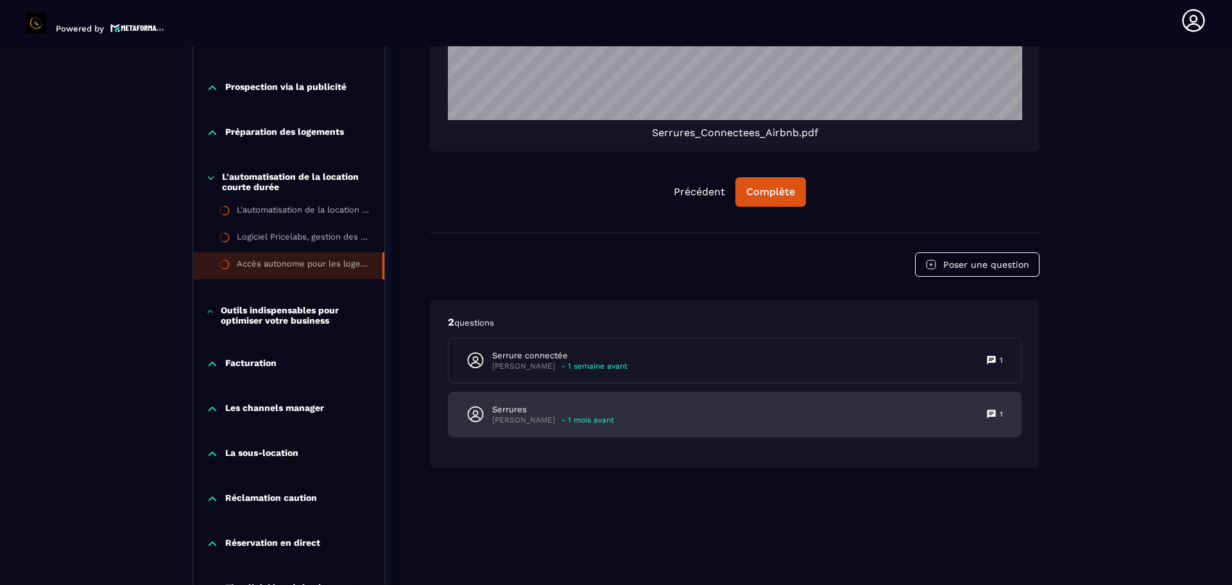
click at [669, 415] on div "Serrures [PERSON_NAME] - 1 mois avant 1" at bounding box center [735, 414] width 572 height 44
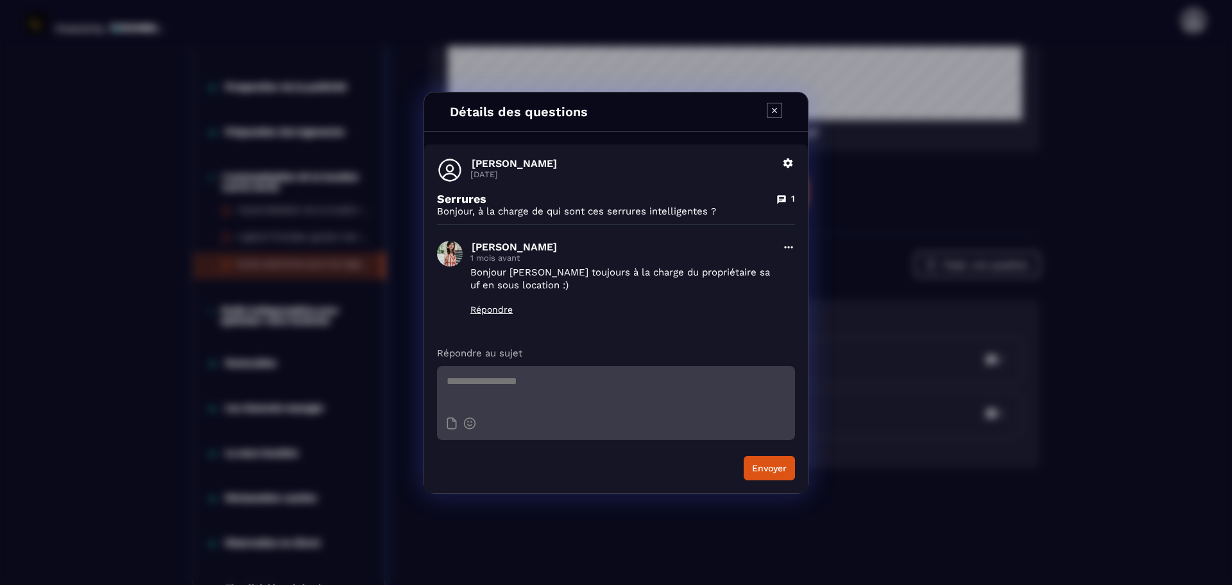
click at [770, 107] on icon "Modal window" at bounding box center [774, 110] width 15 height 15
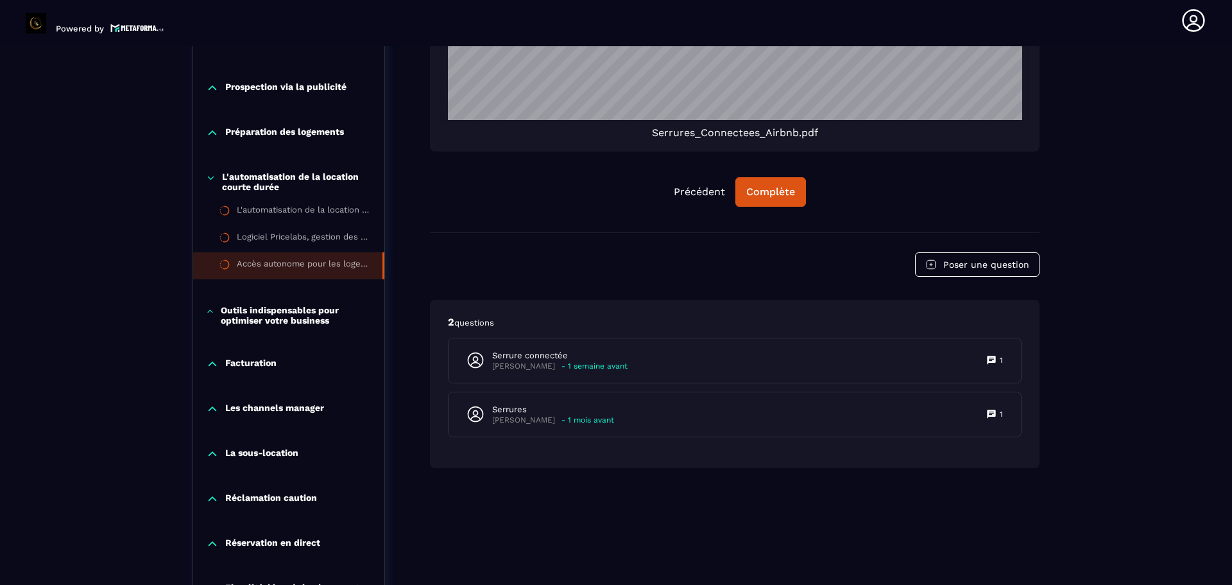
click at [263, 408] on p "Les channels manager" at bounding box center [274, 408] width 99 height 13
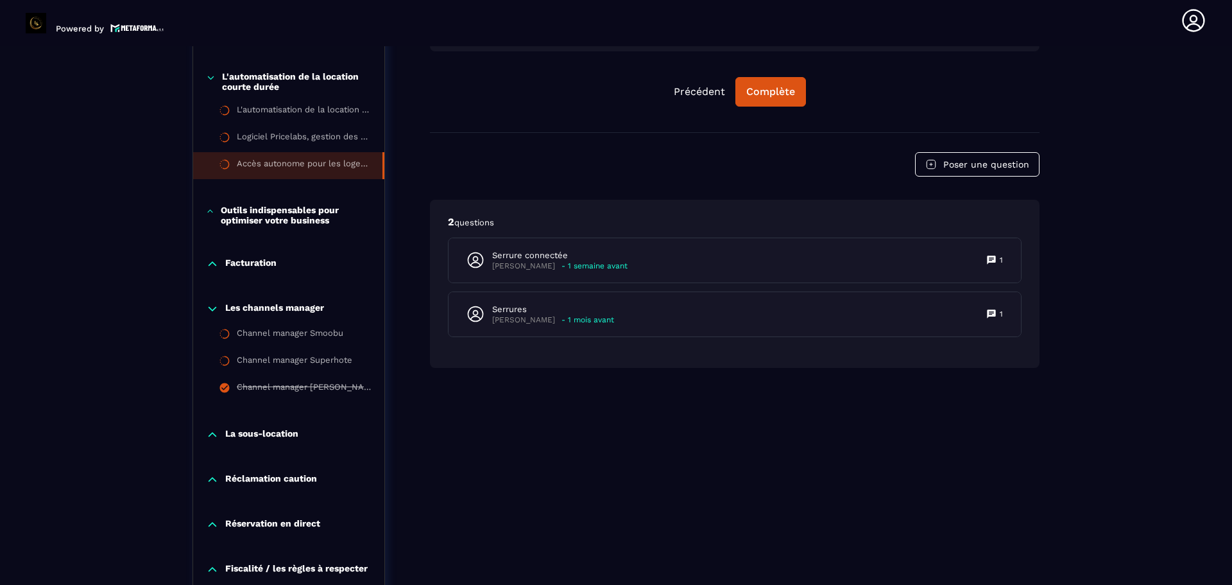
scroll to position [1289, 0]
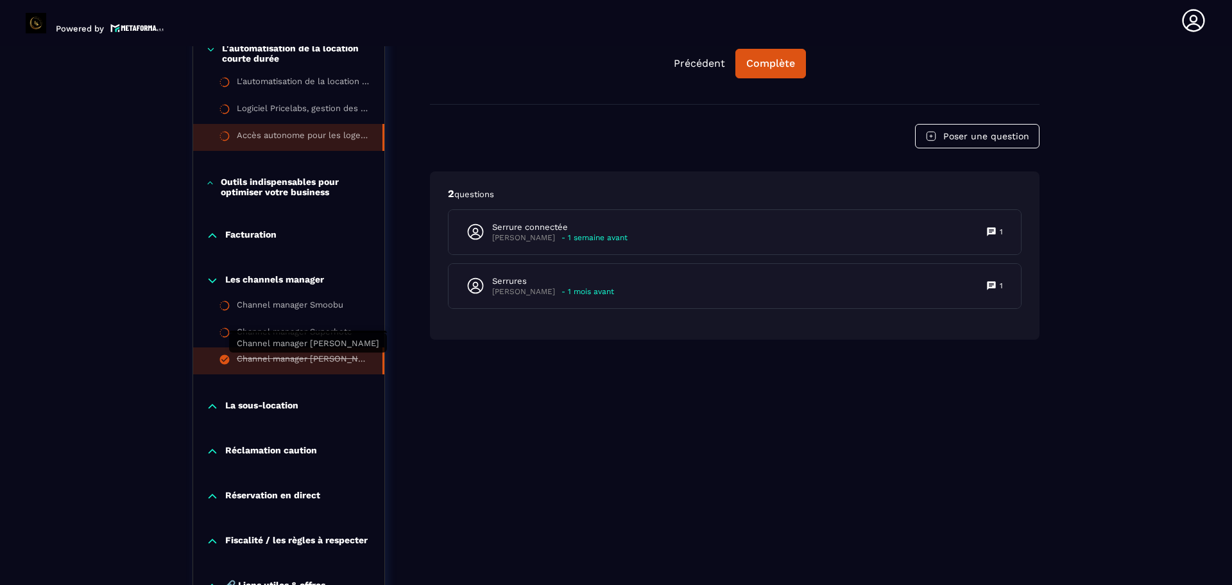
click at [315, 356] on div "Channel manager [PERSON_NAME]" at bounding box center [303, 361] width 133 height 14
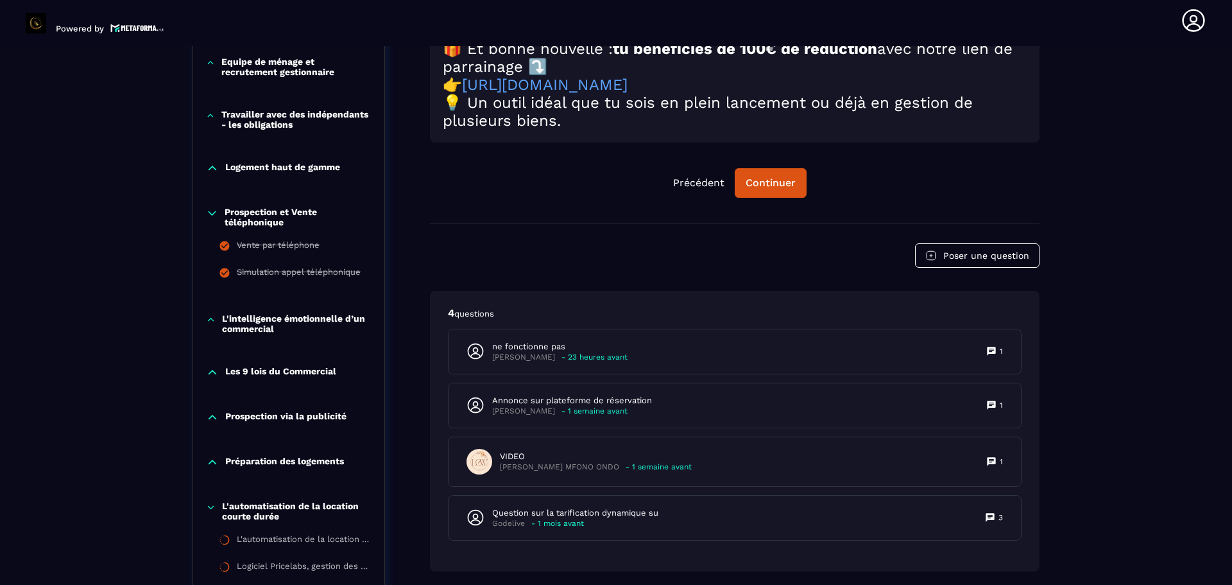
scroll to position [839, 0]
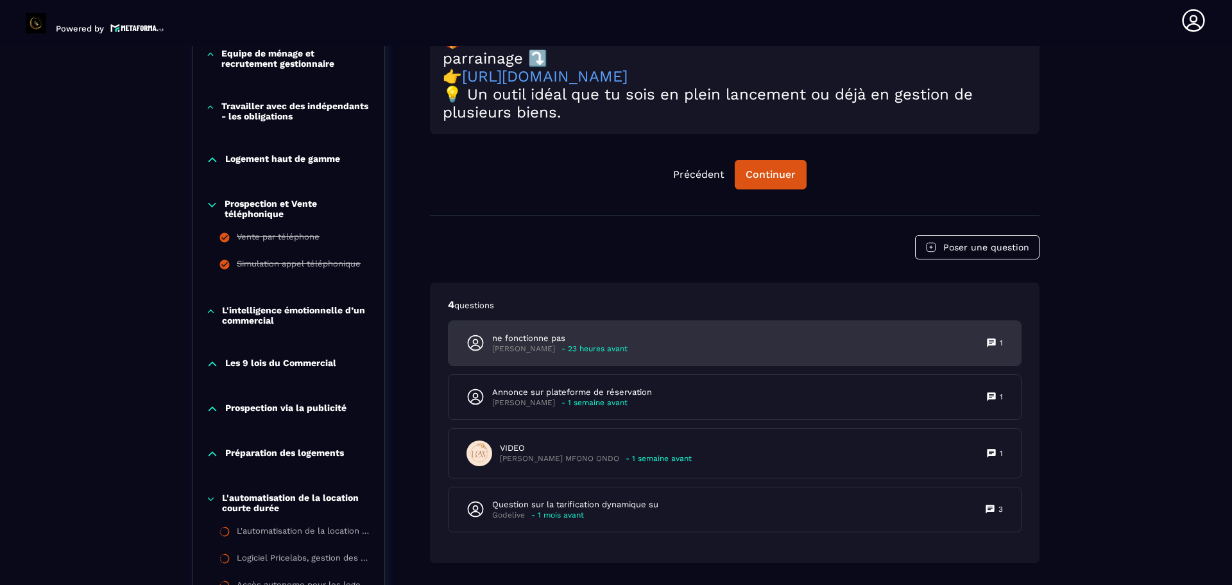
click at [699, 363] on div "ne fonctionne pas [PERSON_NAME] - 23 heures avant 1" at bounding box center [735, 343] width 572 height 44
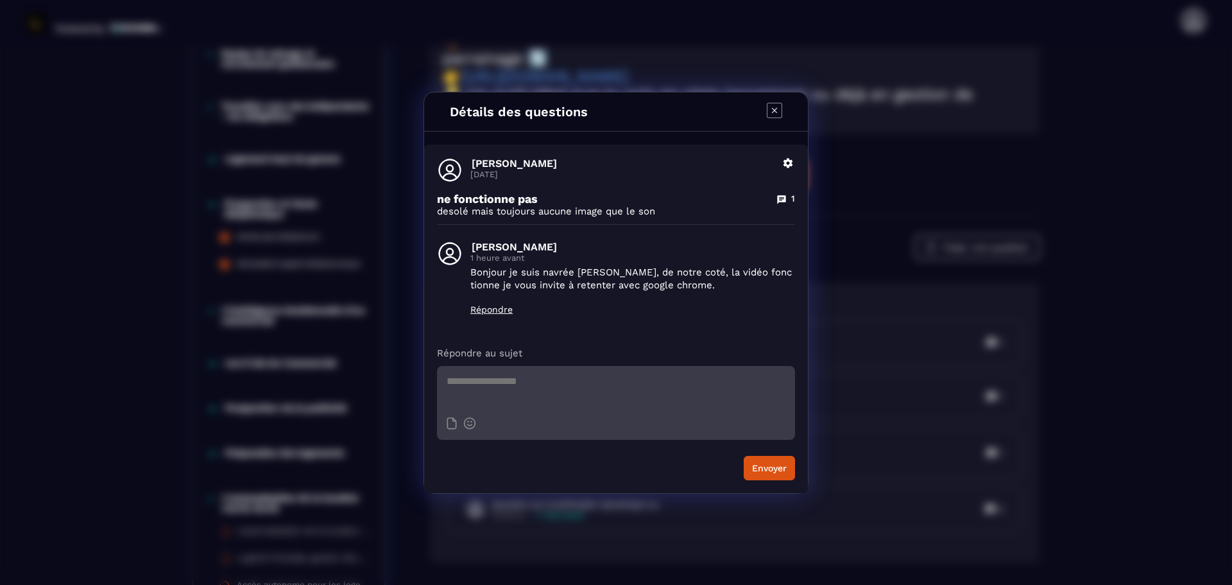
click at [771, 107] on icon "Modal window" at bounding box center [774, 110] width 15 height 15
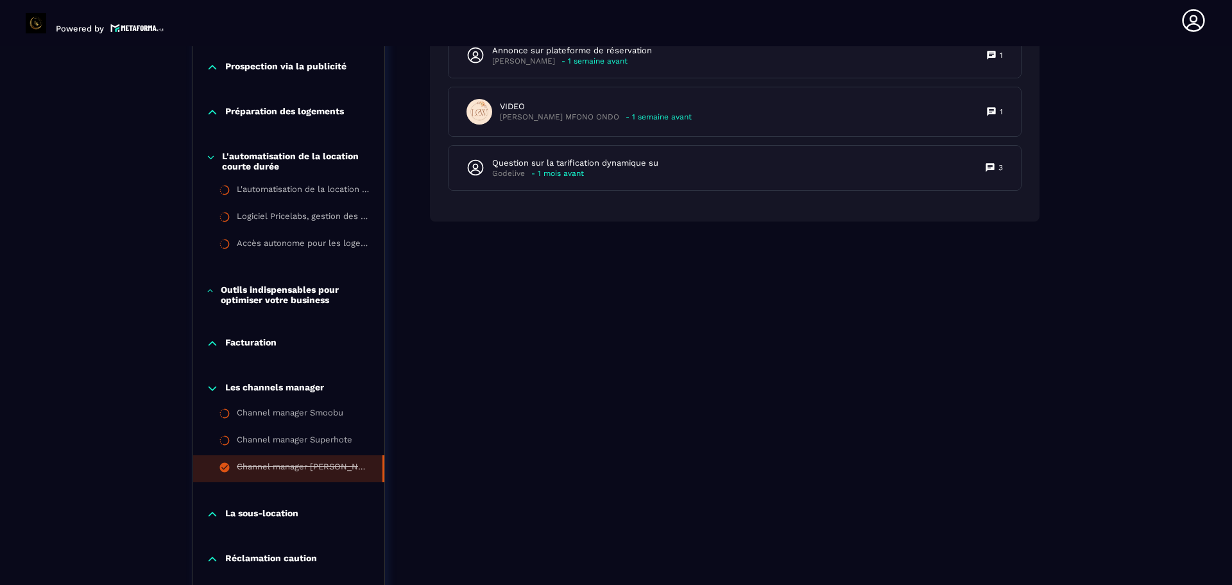
scroll to position [1289, 0]
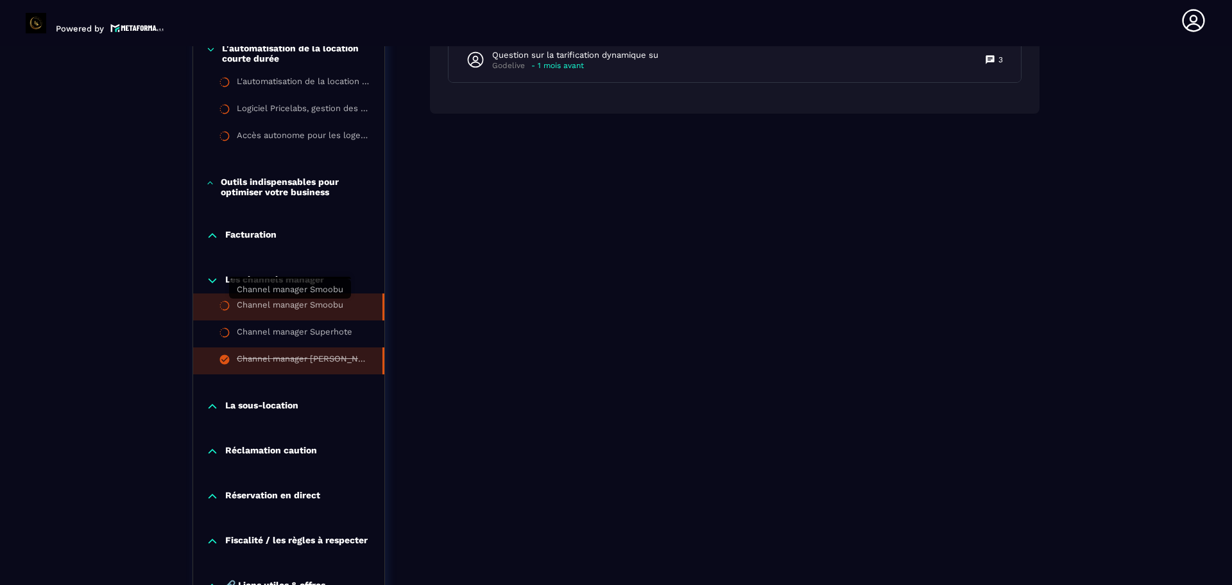
click at [298, 309] on div "Channel manager Smoobu" at bounding box center [290, 307] width 107 height 14
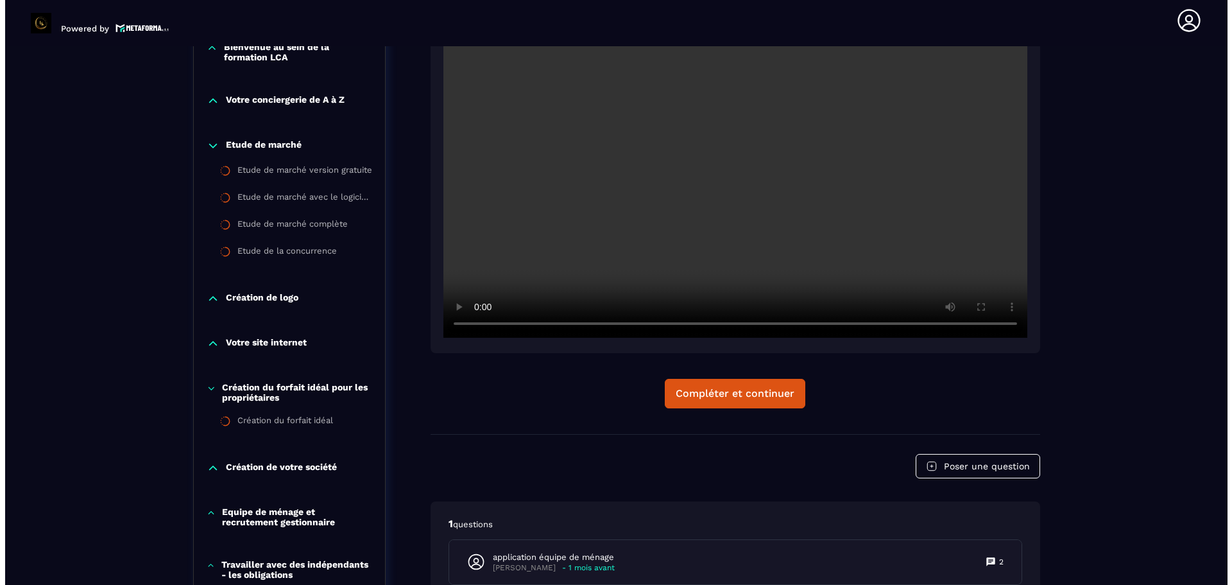
scroll to position [321, 0]
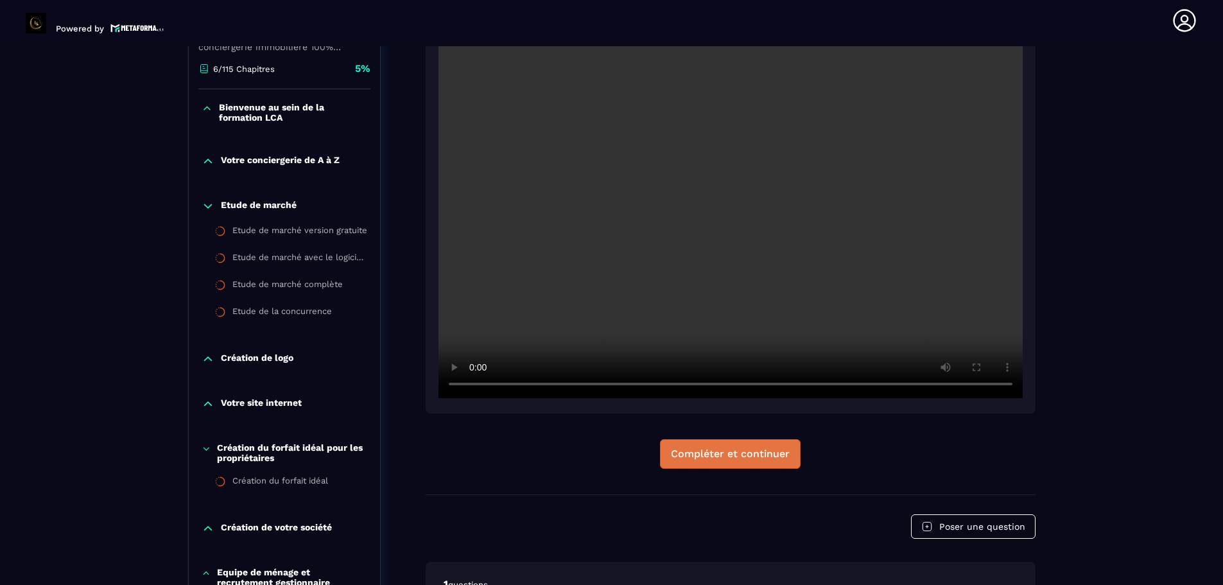
click at [753, 449] on div "Compléter et continuer" at bounding box center [730, 453] width 119 height 13
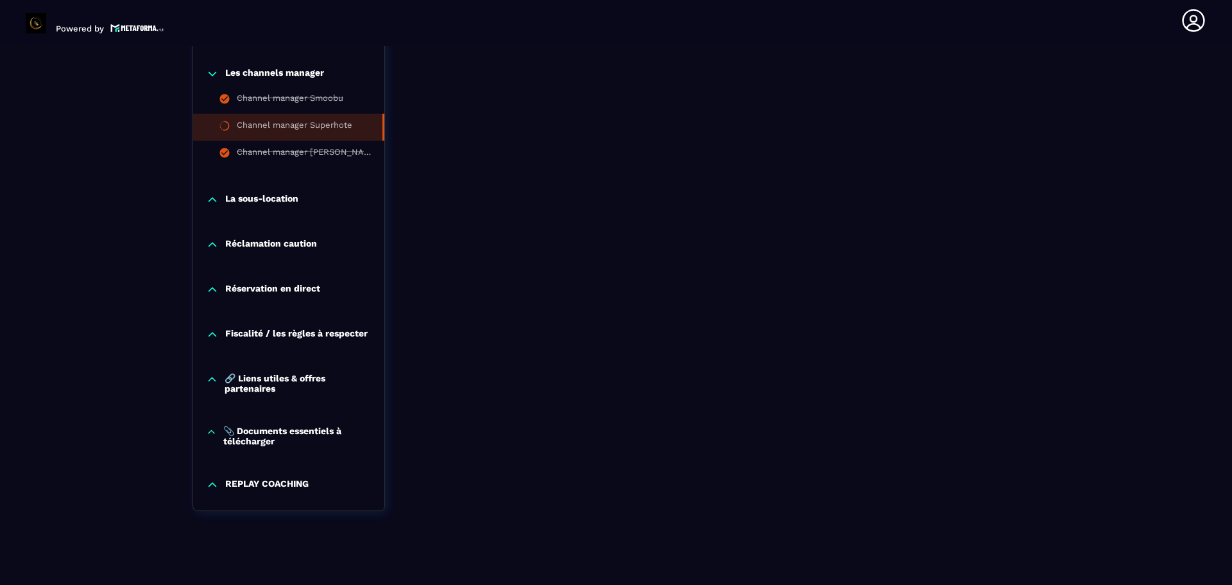
scroll to position [1506, 0]
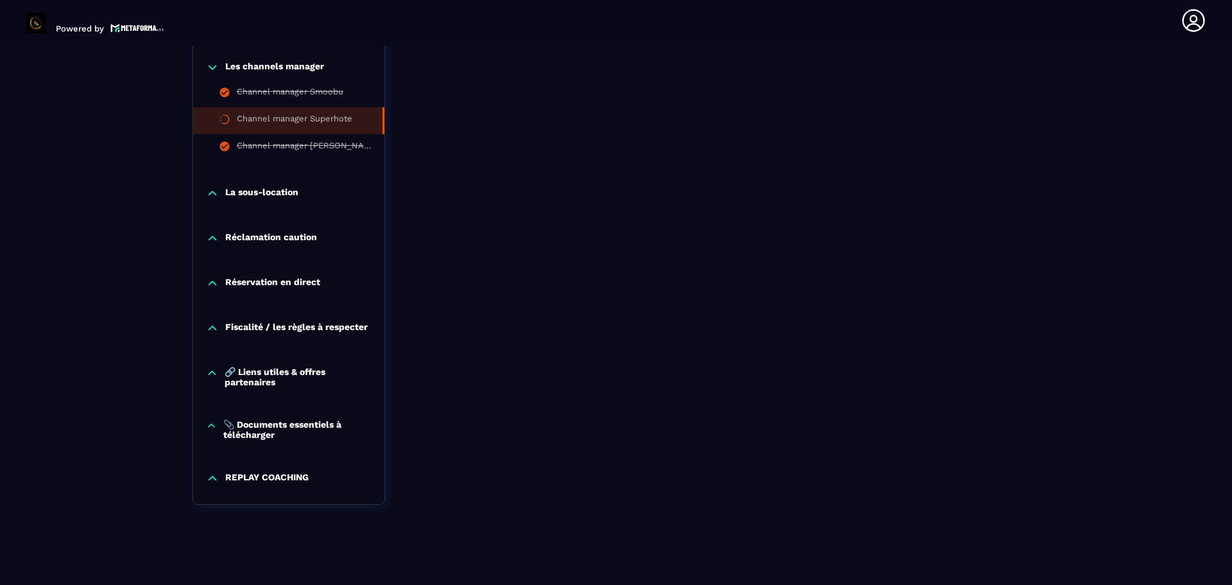
click at [260, 277] on p "Réservation en direct" at bounding box center [272, 283] width 95 height 13
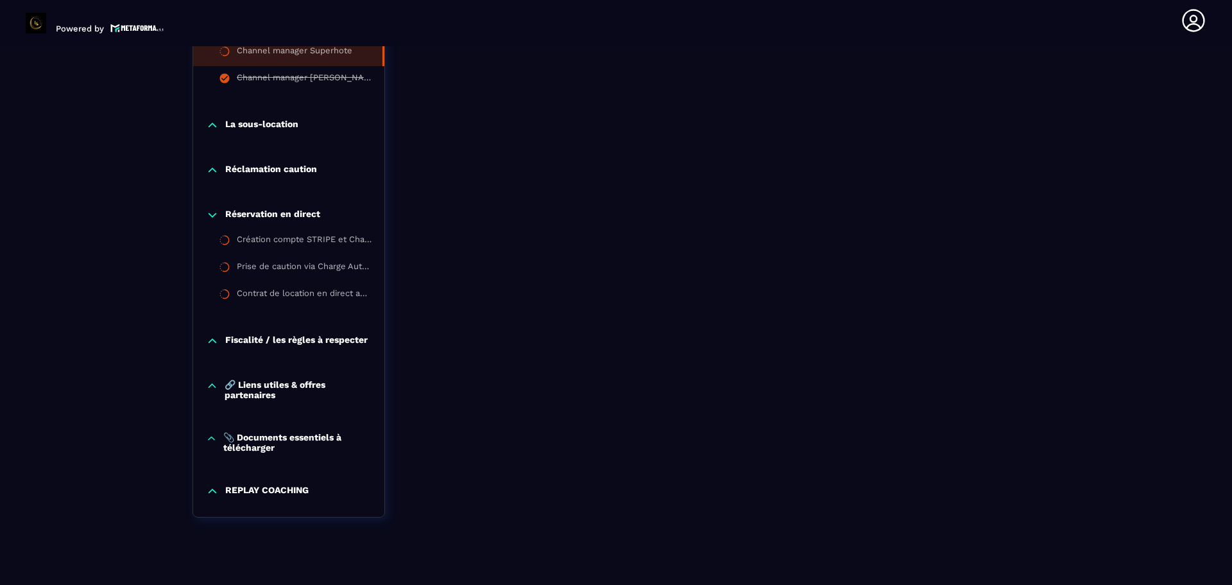
scroll to position [1586, 0]
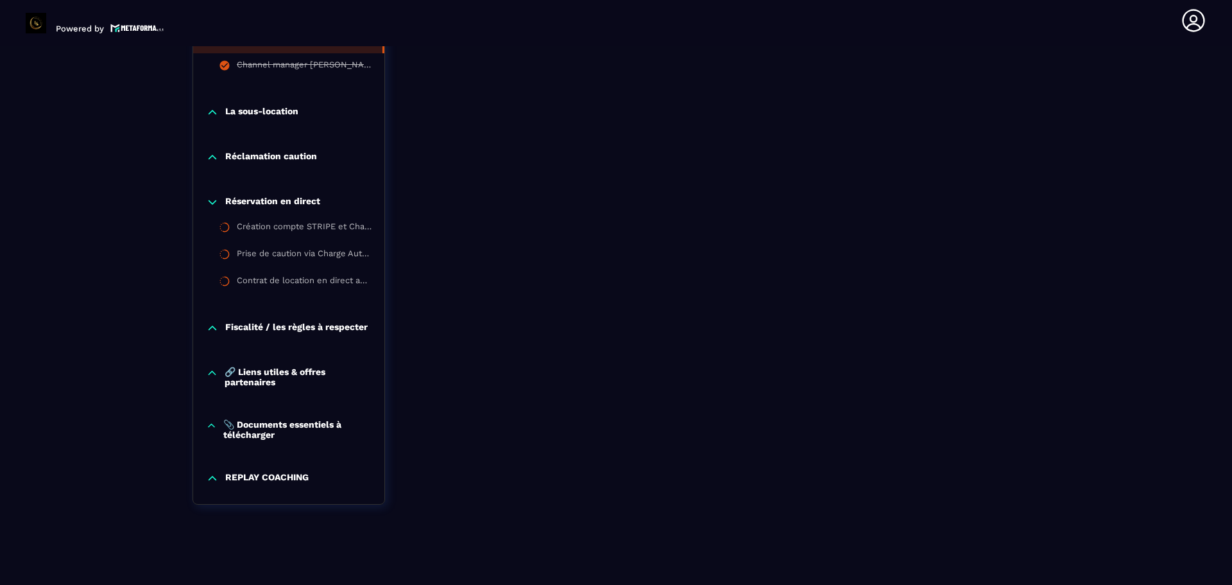
click at [268, 475] on p "REPLAY COACHING" at bounding box center [266, 478] width 83 height 13
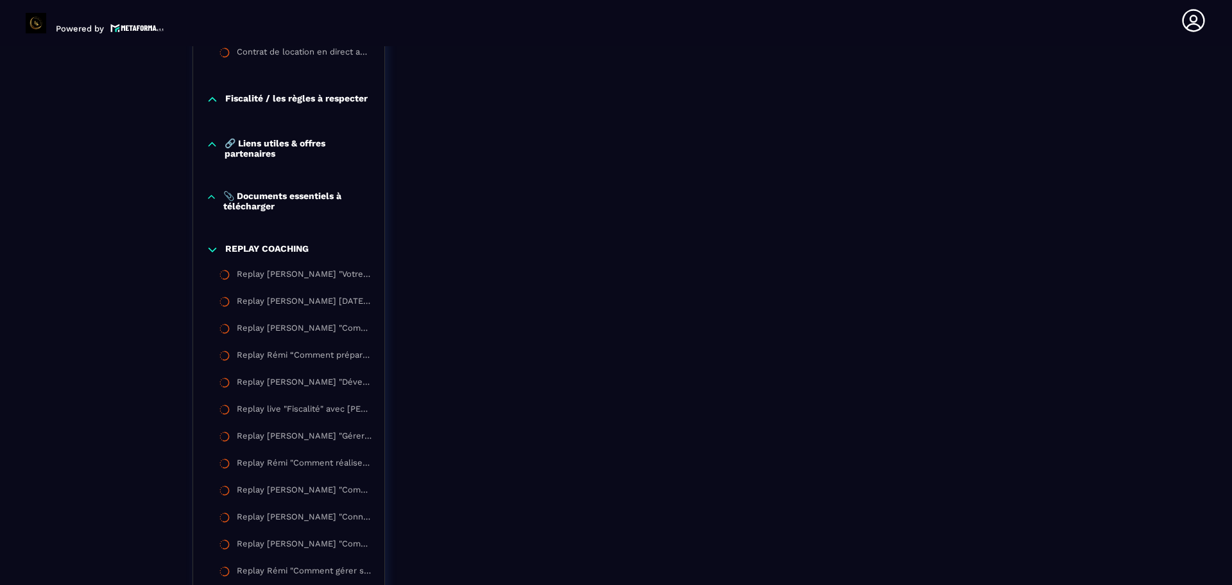
scroll to position [1779, 0]
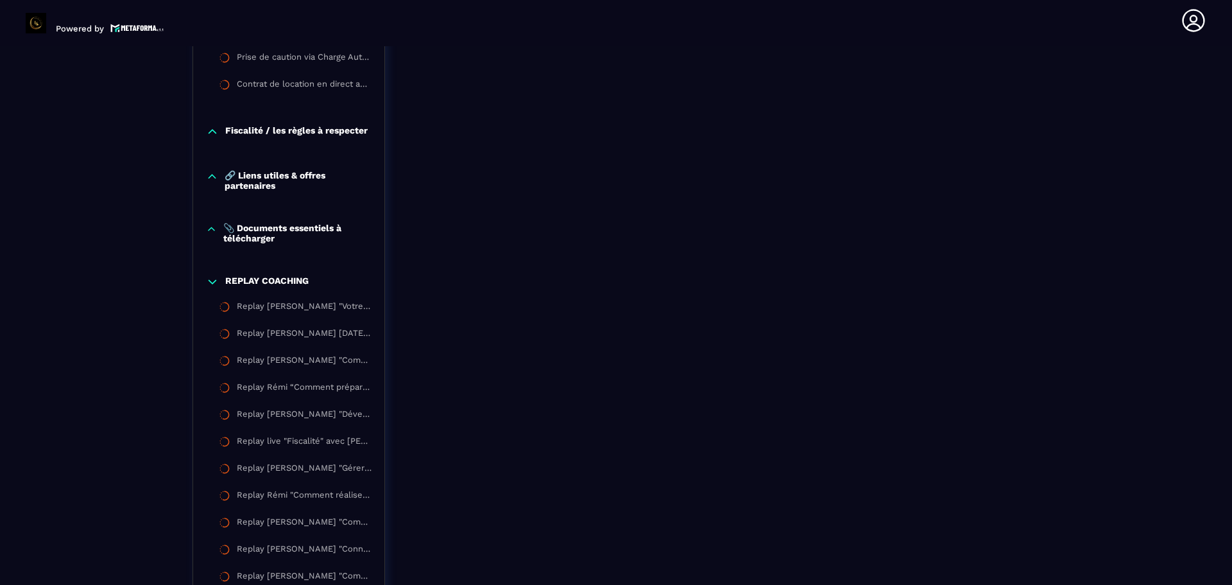
click at [262, 228] on p "📎 Documents essentiels à télécharger" at bounding box center [297, 233] width 148 height 21
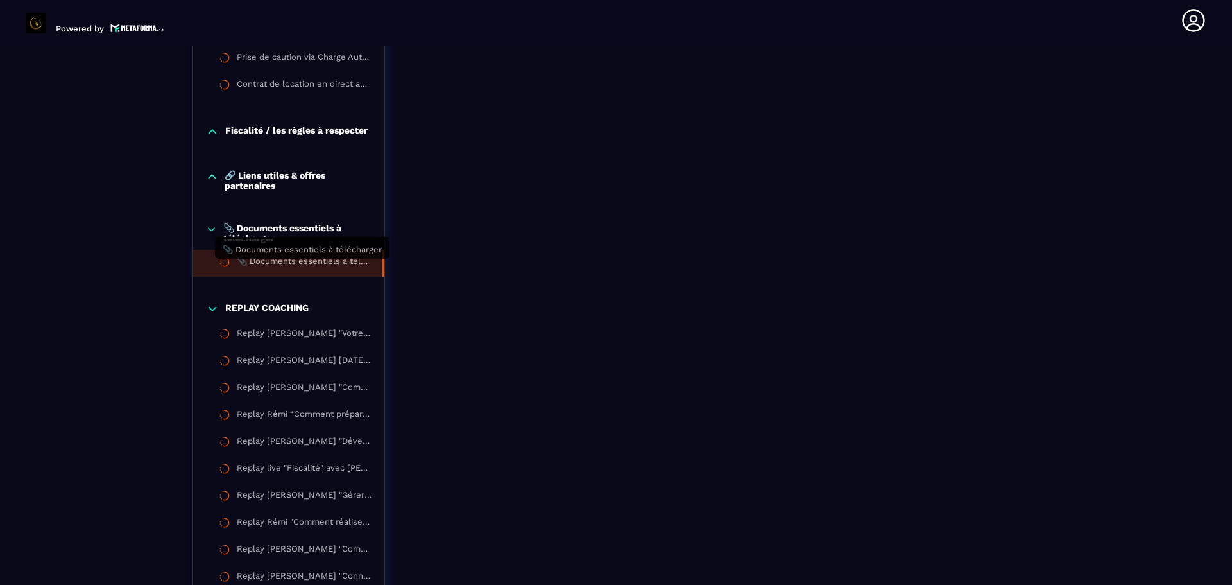
click at [303, 268] on div "📎 Documents essentiels à télécharger" at bounding box center [303, 263] width 133 height 14
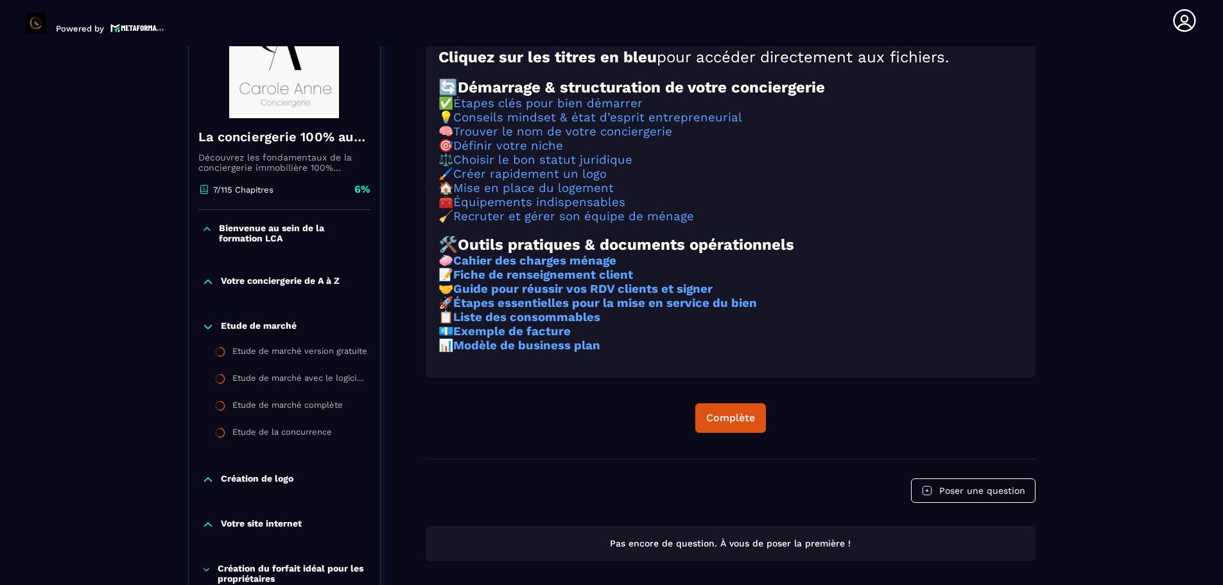
scroll to position [133, 0]
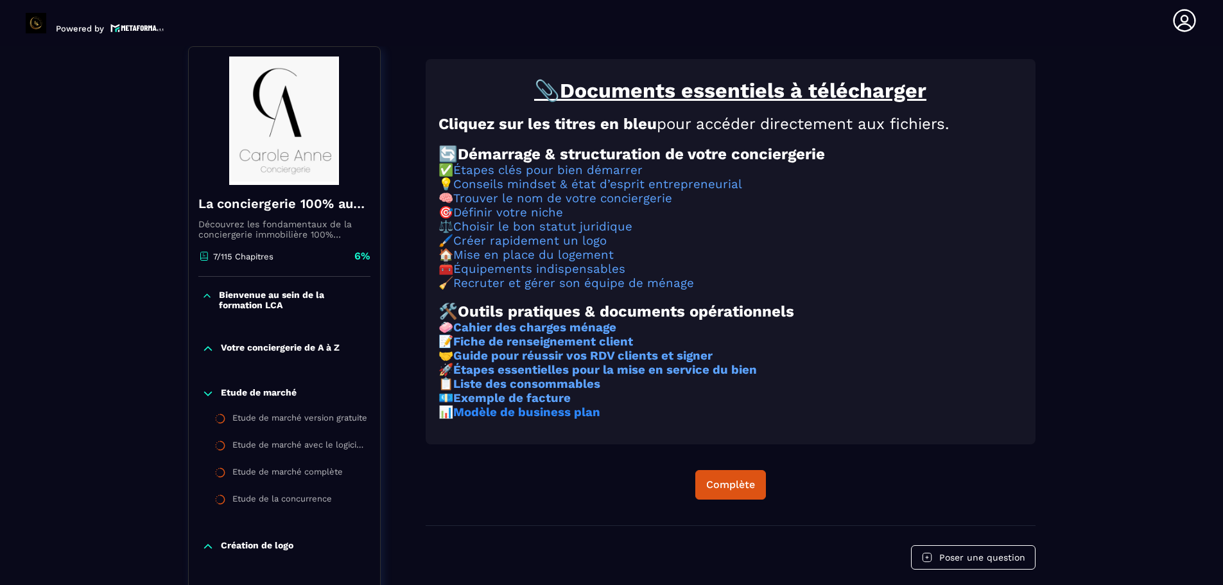
click at [520, 419] on strong "Modèle de business plan" at bounding box center [526, 412] width 147 height 14
click at [545, 391] on strong "Liste des consommables" at bounding box center [526, 384] width 147 height 14
click at [560, 405] on strong "Exemple de facture" at bounding box center [511, 398] width 117 height 14
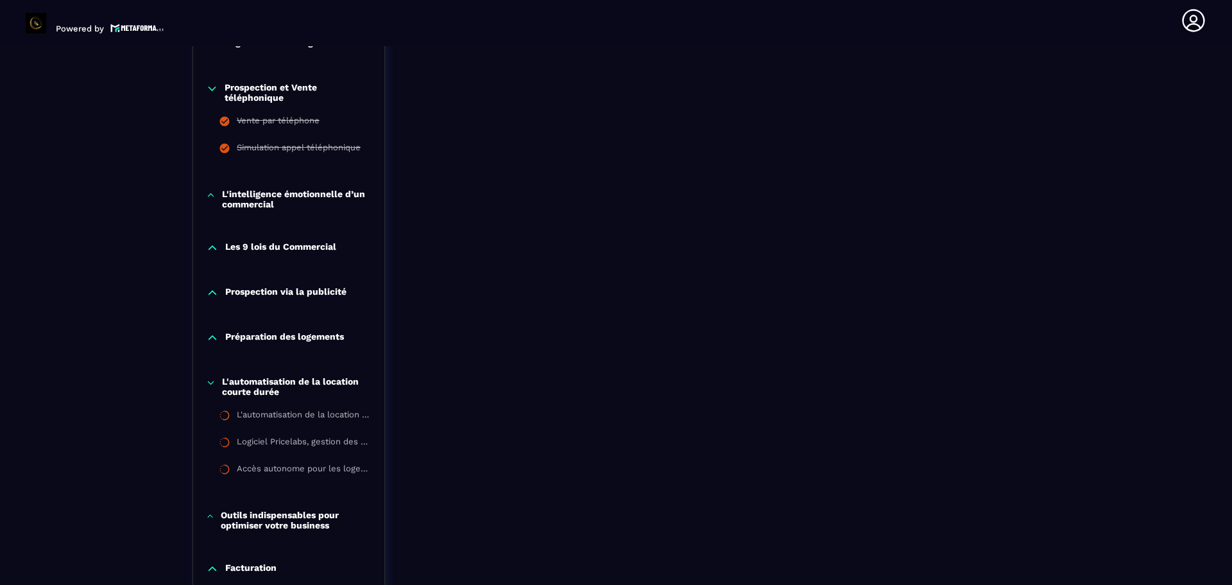
scroll to position [968, 0]
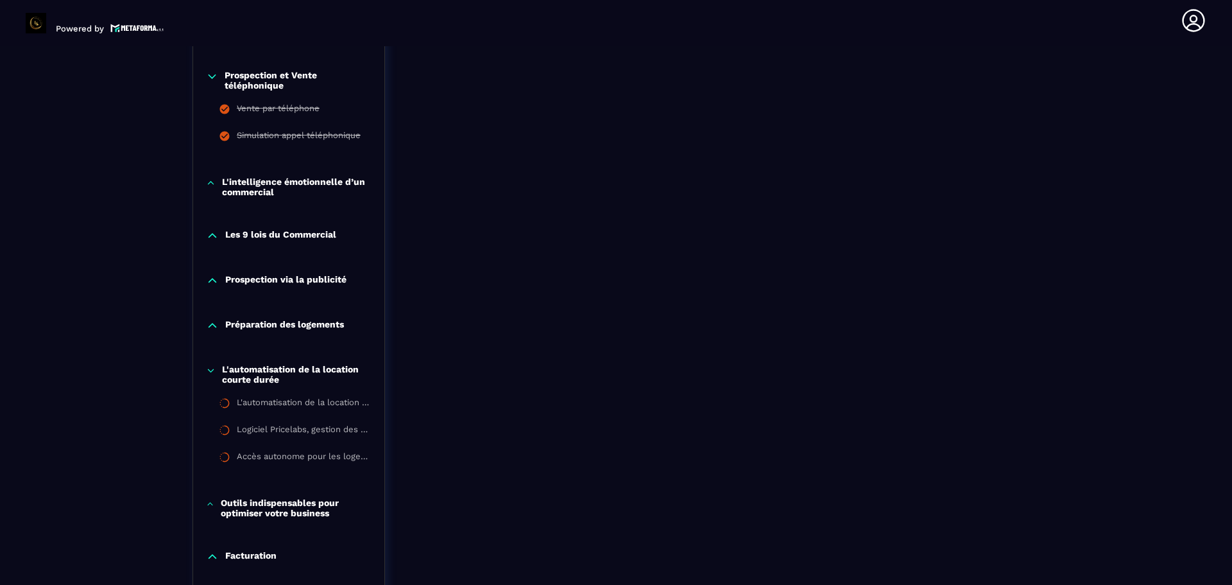
click at [269, 370] on p "L'automatisation de la location courte durée" at bounding box center [297, 374] width 150 height 21
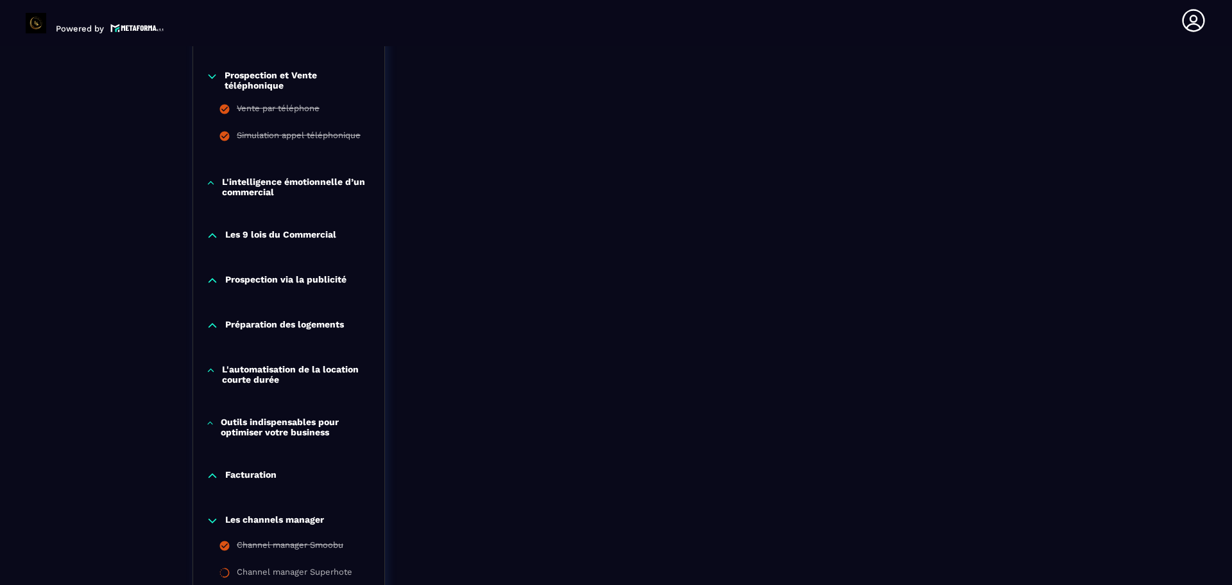
click at [272, 519] on p "Les channels manager" at bounding box center [274, 520] width 99 height 13
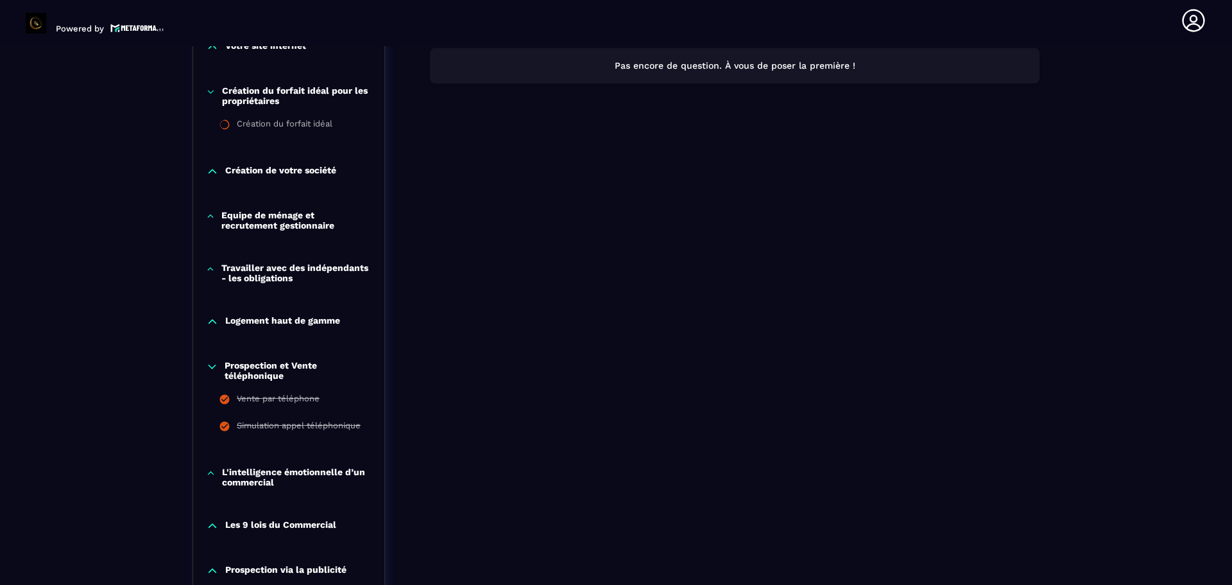
scroll to position [647, 0]
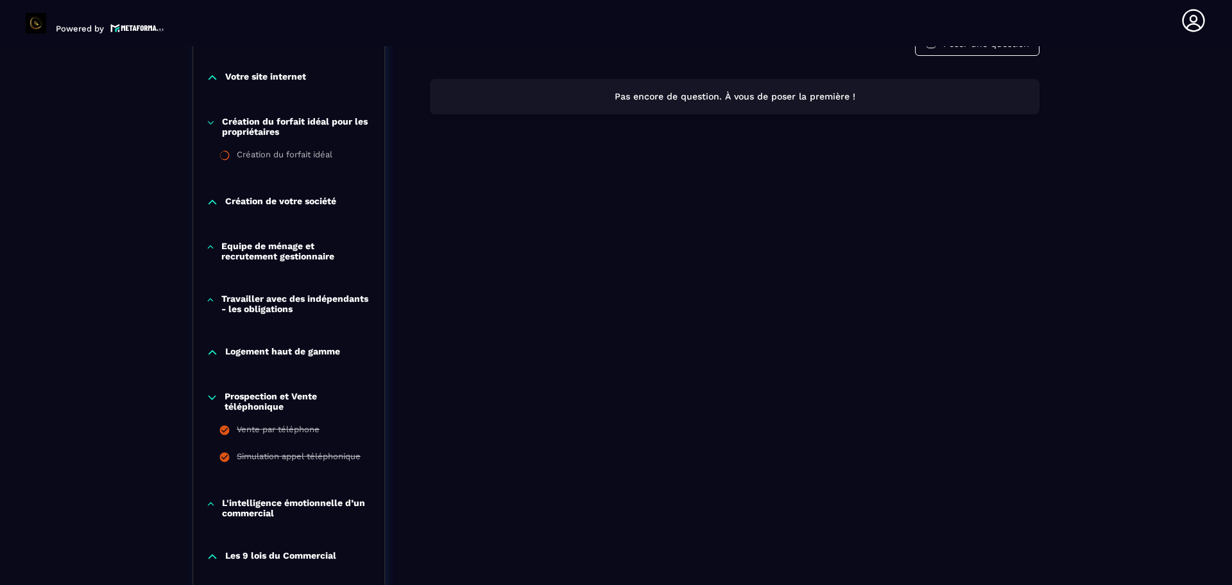
click at [260, 246] on p "Equipe de ménage et recrutement gestionnaire" at bounding box center [296, 251] width 150 height 21
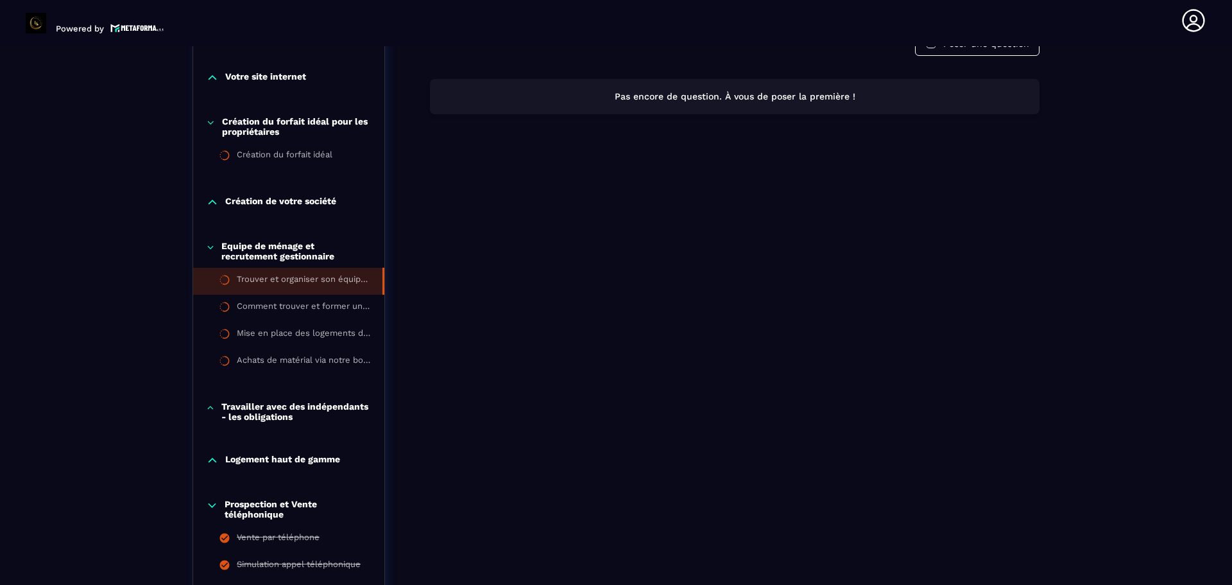
click at [311, 280] on div "Trouver et organiser son équipe de ménage" at bounding box center [303, 281] width 133 height 14
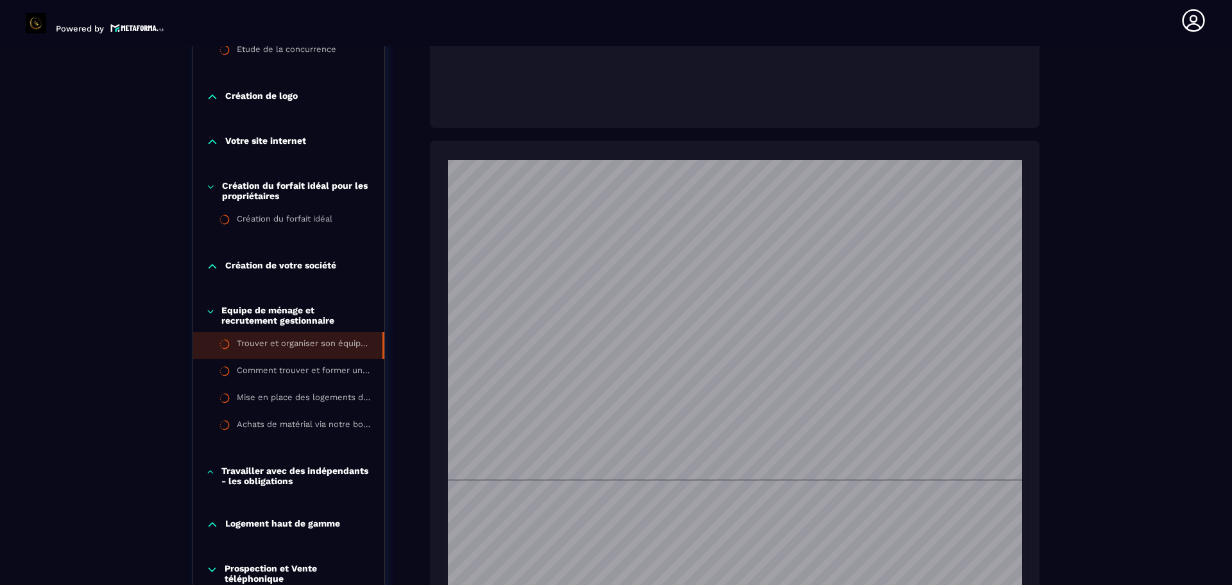
scroll to position [1412, 0]
click at [313, 402] on div "Mise en place des logements dans votre conciergerie" at bounding box center [303, 399] width 133 height 14
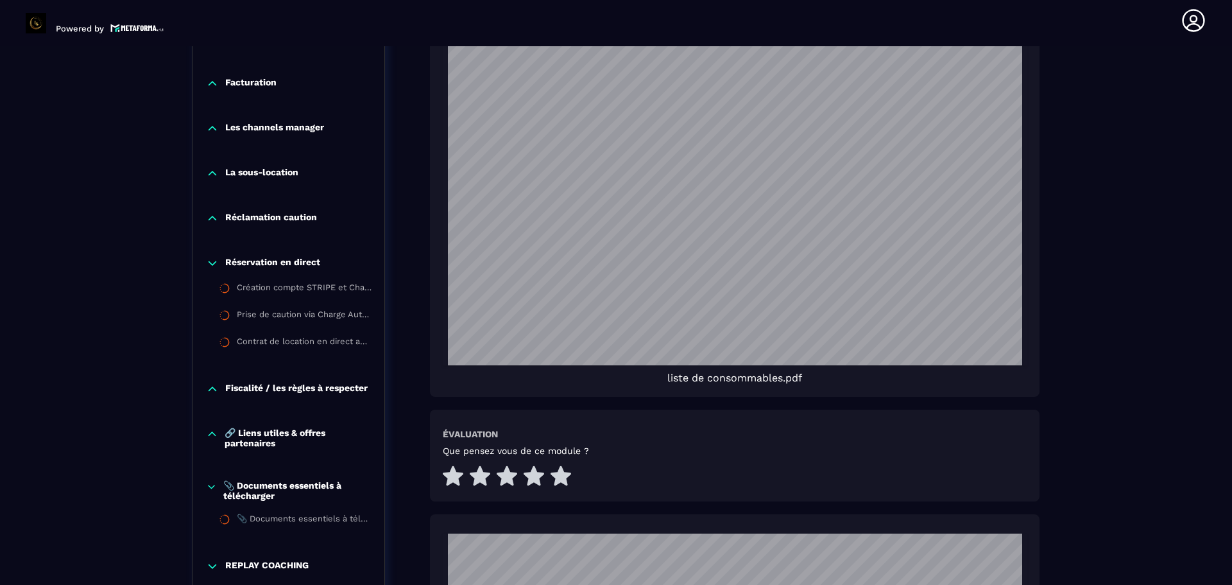
scroll to position [1545, 0]
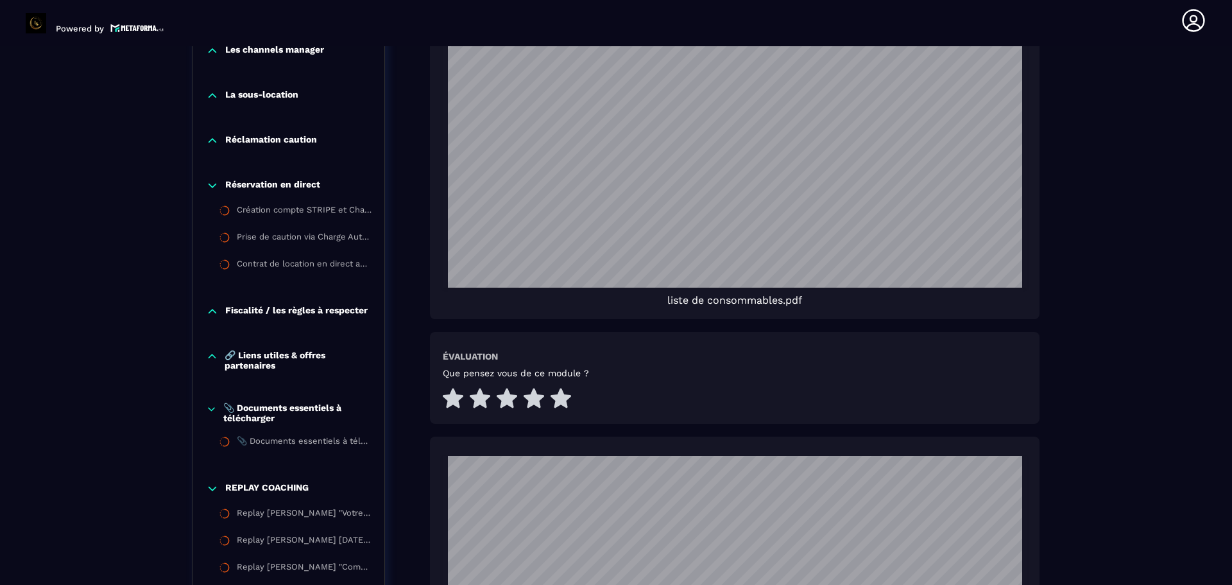
click at [305, 137] on p "Réclamation caution" at bounding box center [271, 140] width 92 height 13
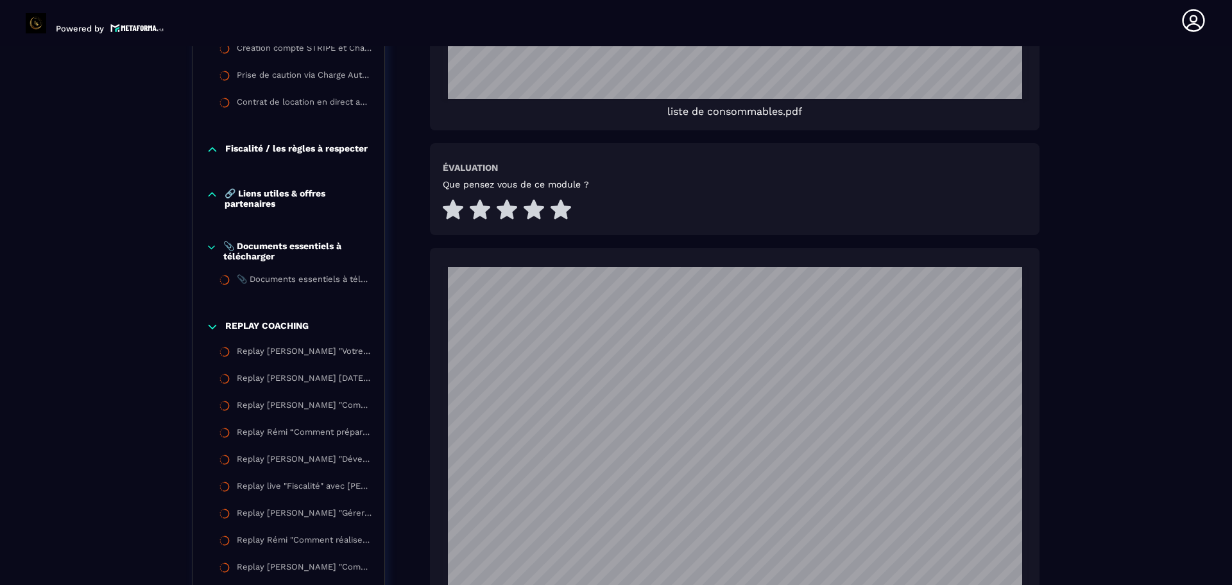
scroll to position [1866, 0]
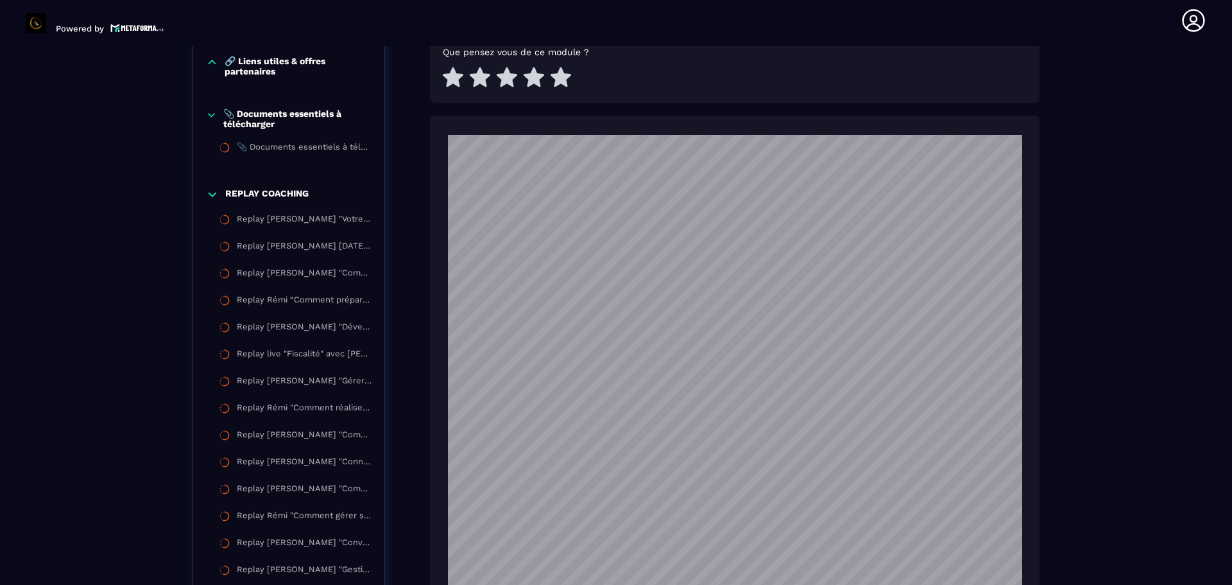
click at [283, 196] on p "REPLAY COACHING" at bounding box center [266, 194] width 83 height 13
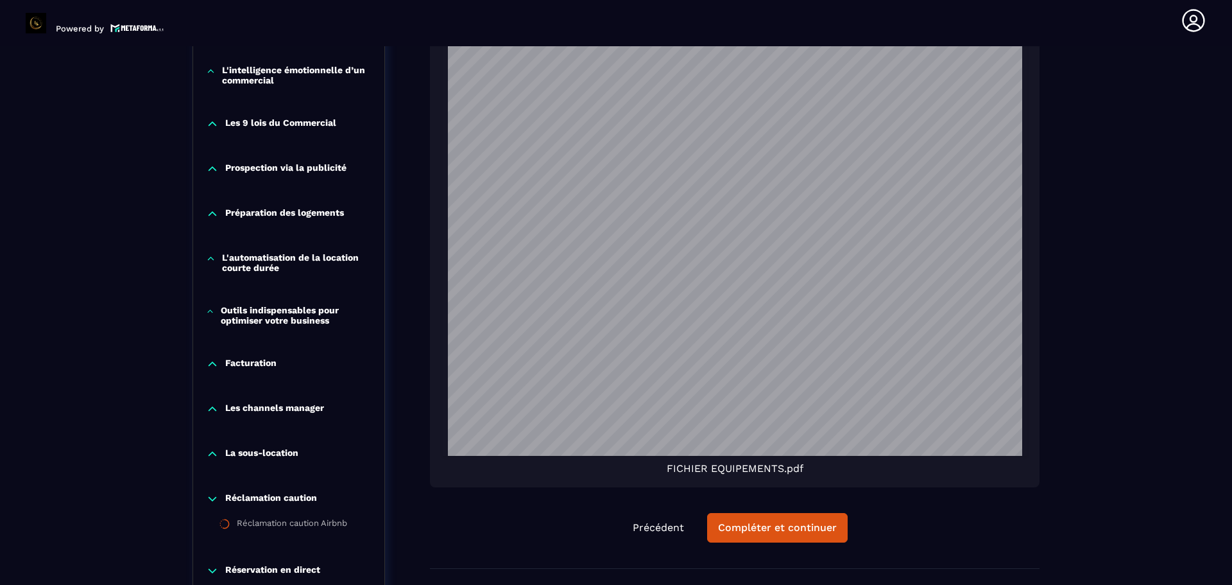
scroll to position [2123, 0]
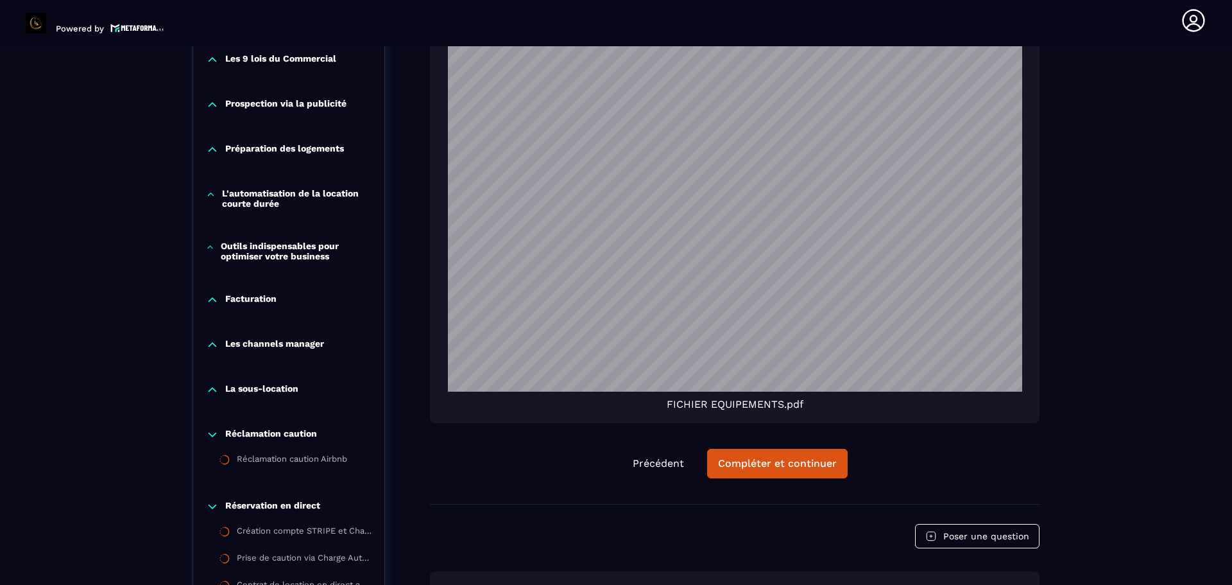
click at [298, 343] on p "Les channels manager" at bounding box center [274, 344] width 99 height 13
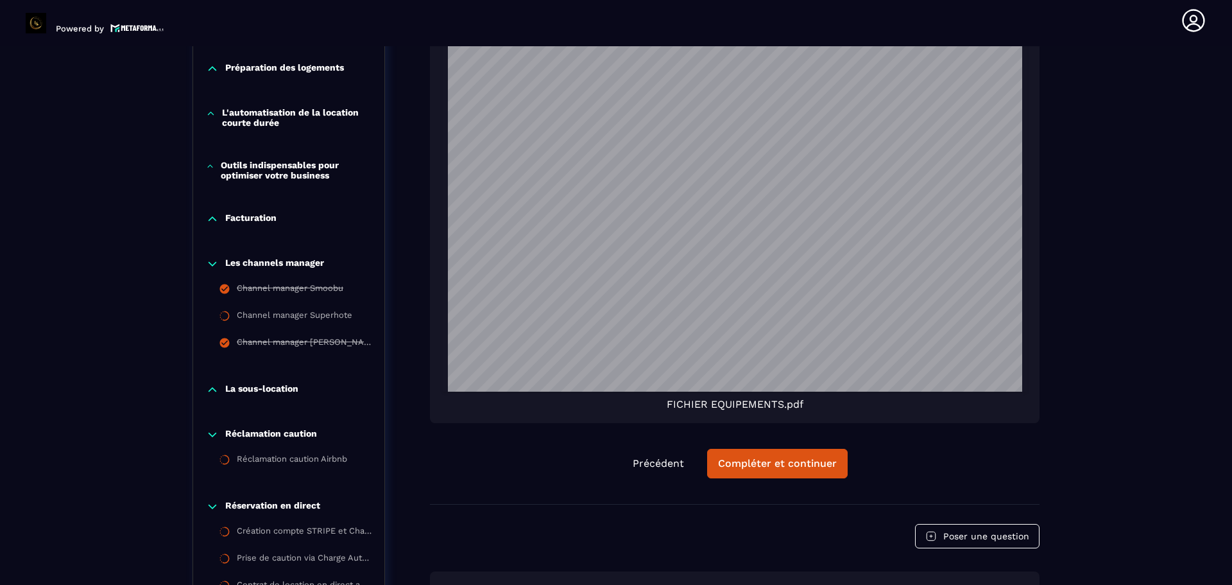
click at [307, 257] on p "Les channels manager" at bounding box center [274, 263] width 99 height 13
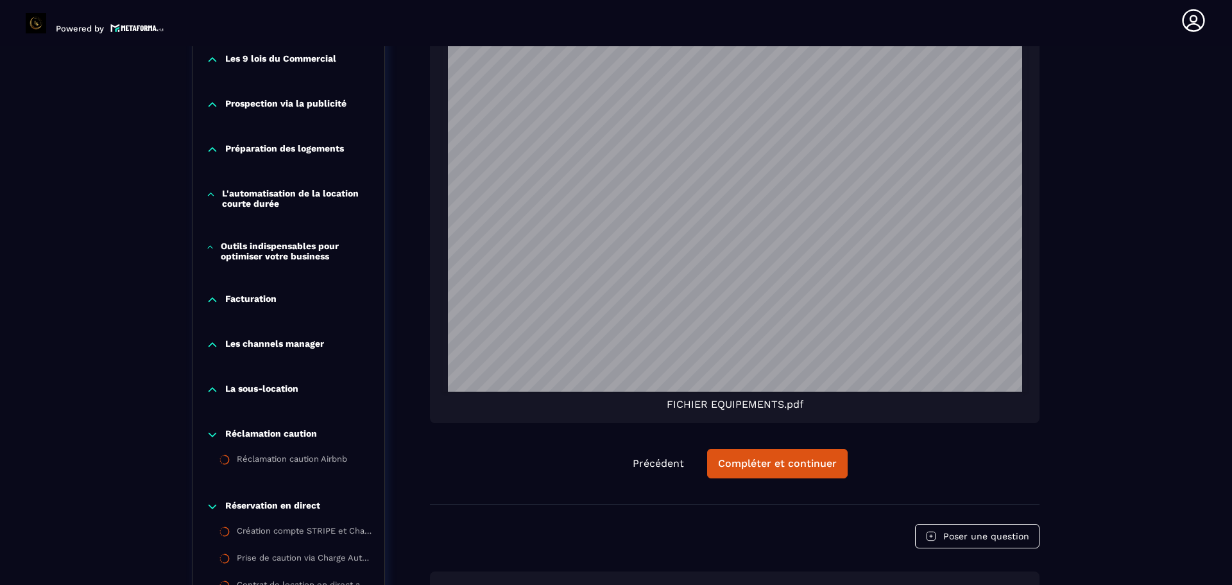
click at [272, 429] on p "Réclamation caution" at bounding box center [271, 434] width 92 height 13
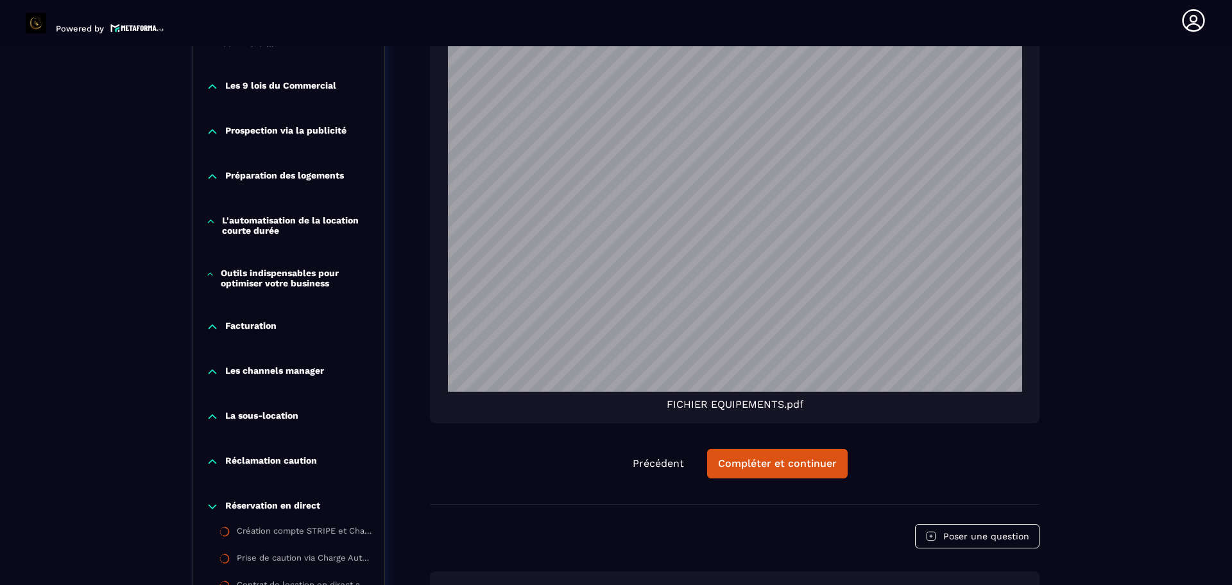
click at [264, 456] on p "Réclamation caution" at bounding box center [271, 461] width 92 height 13
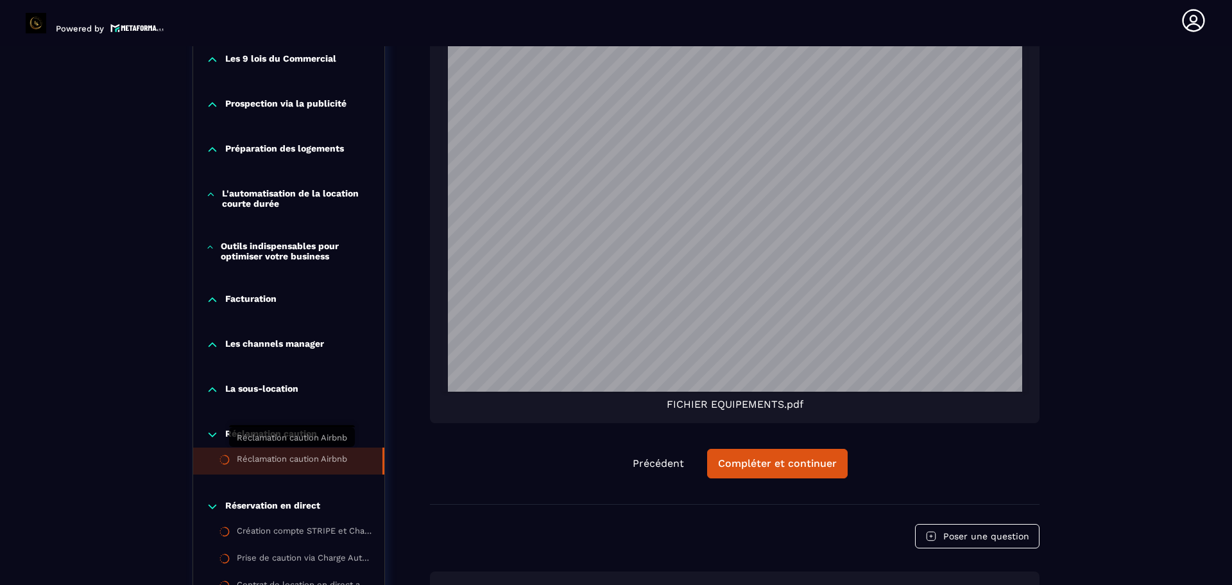
click at [331, 454] on div "Réclamation caution Airbnb" at bounding box center [292, 461] width 110 height 14
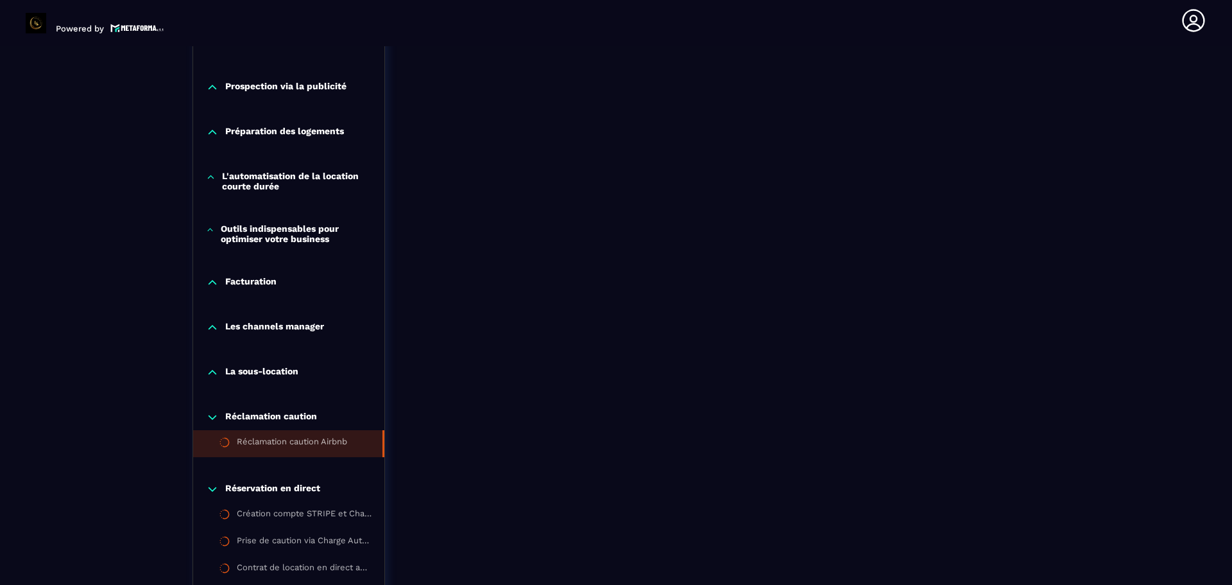
scroll to position [1353, 0]
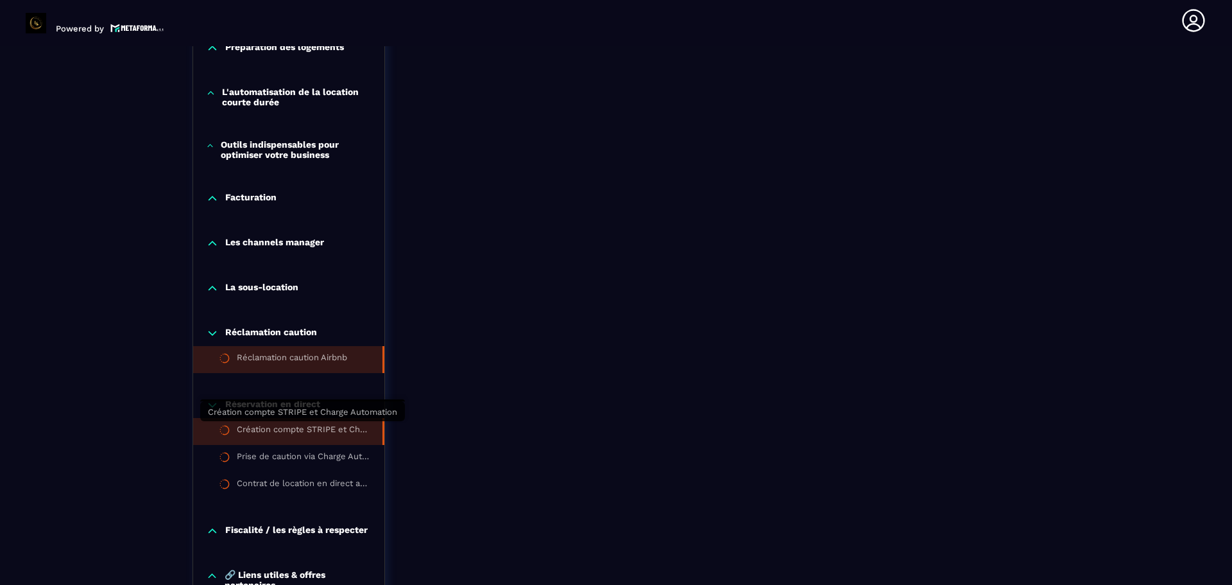
click at [322, 429] on div "Création compte STRIPE et Charge Automation" at bounding box center [303, 431] width 133 height 14
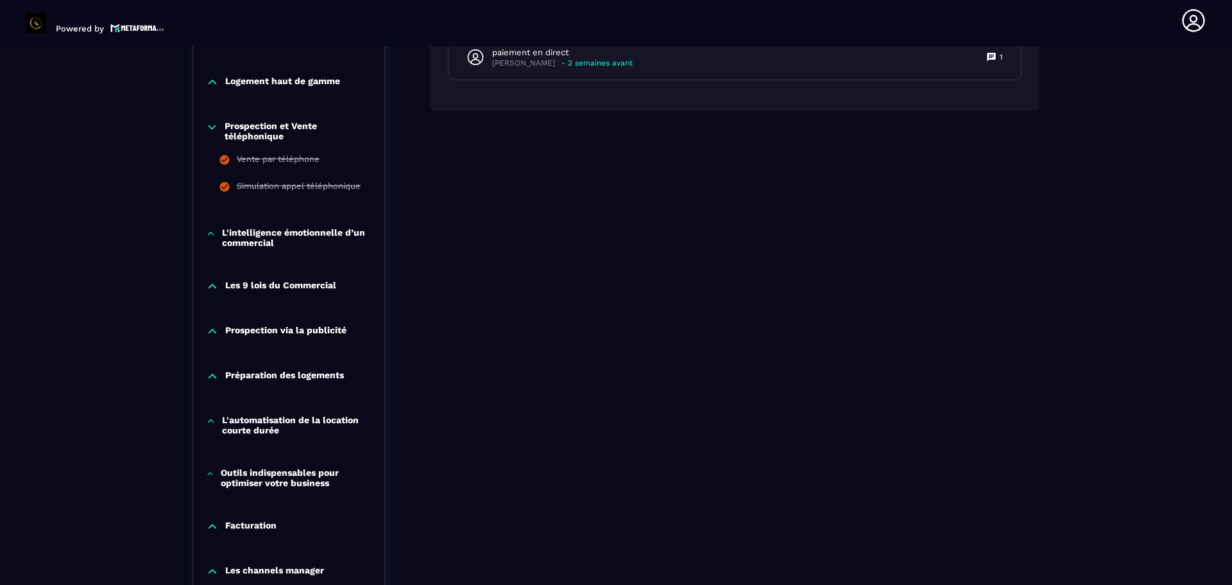
scroll to position [1032, 0]
